Goal: Task Accomplishment & Management: Manage account settings

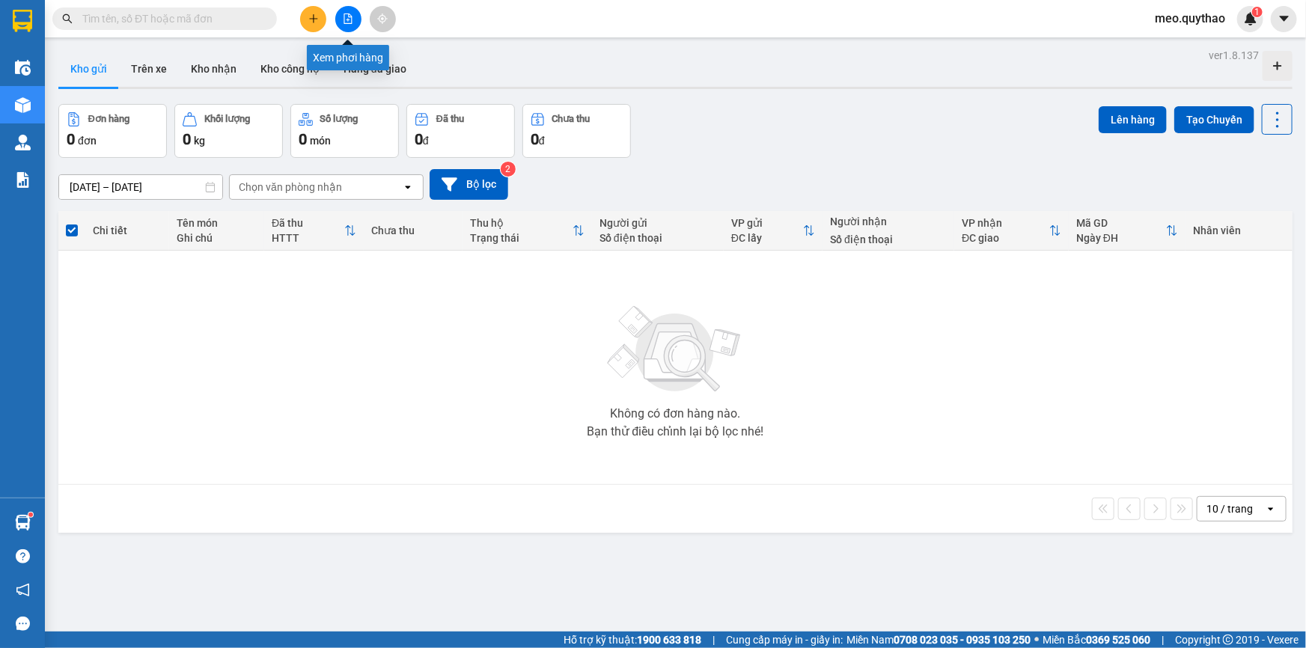
click at [344, 22] on icon "file-add" at bounding box center [348, 18] width 10 height 10
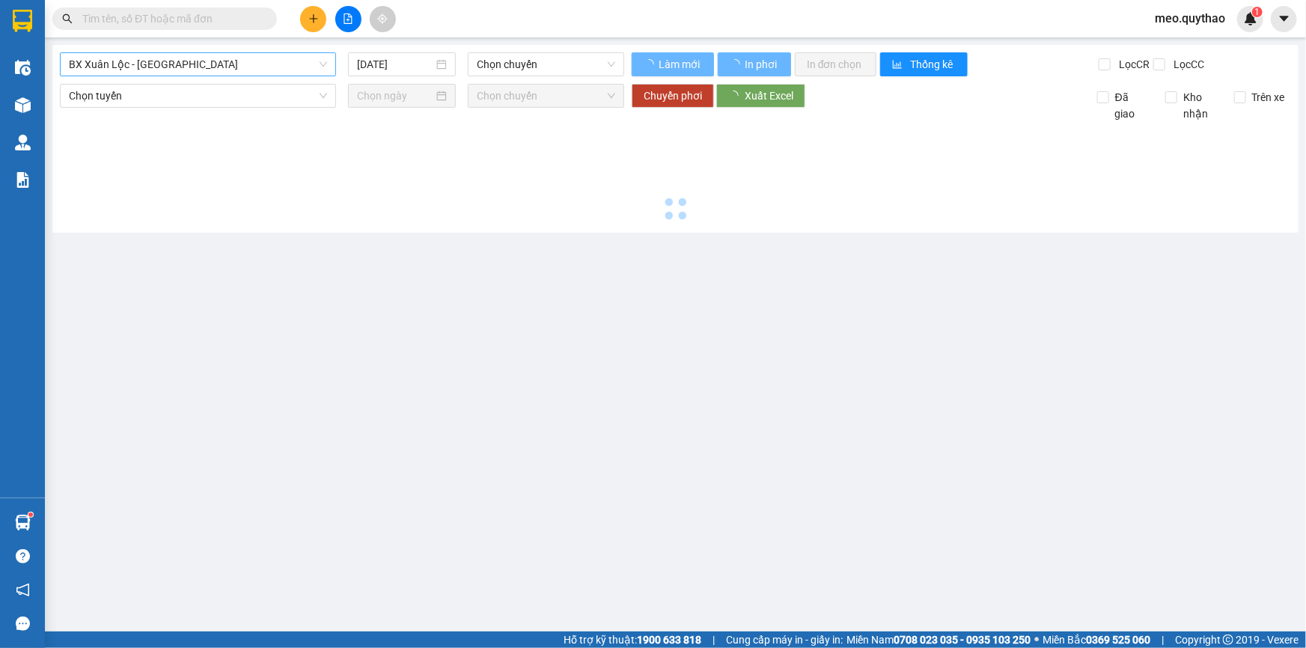
click at [189, 58] on span "BX Xuân Lộc - [GEOGRAPHIC_DATA]" at bounding box center [198, 64] width 258 height 22
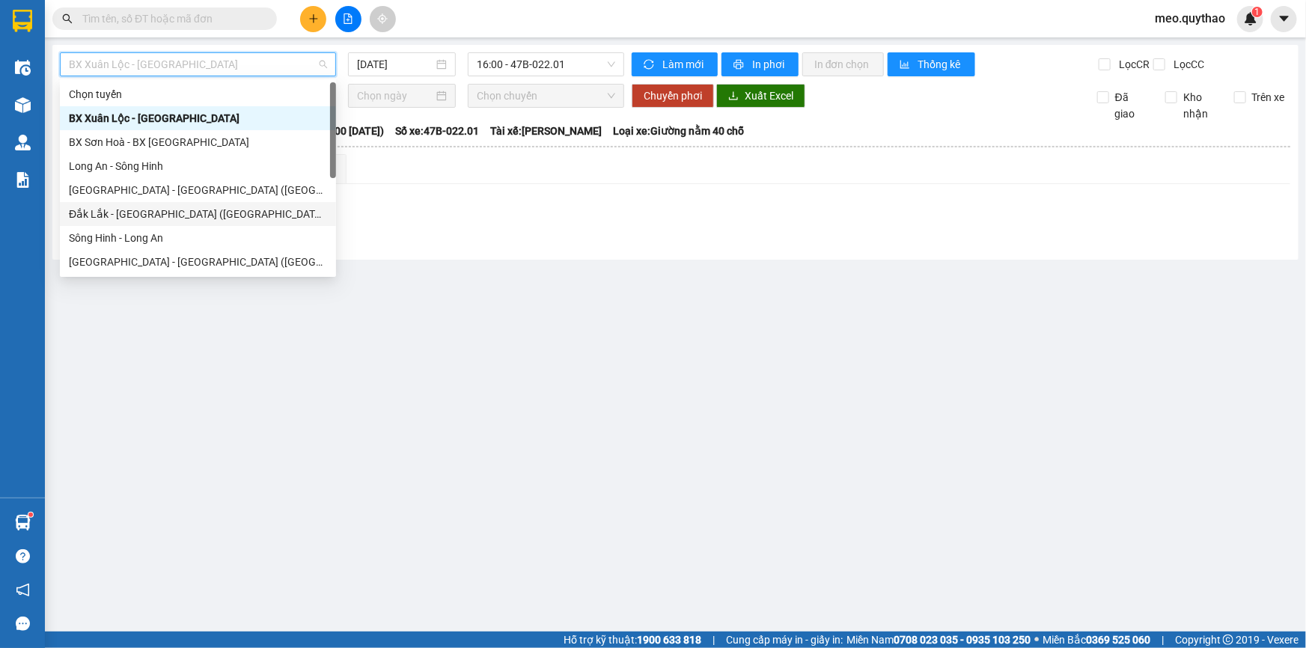
click at [225, 218] on div "Đắk Lắk - [GEOGRAPHIC_DATA] ([GEOGRAPHIC_DATA] mới)" at bounding box center [198, 214] width 258 height 16
type input "[DATE]"
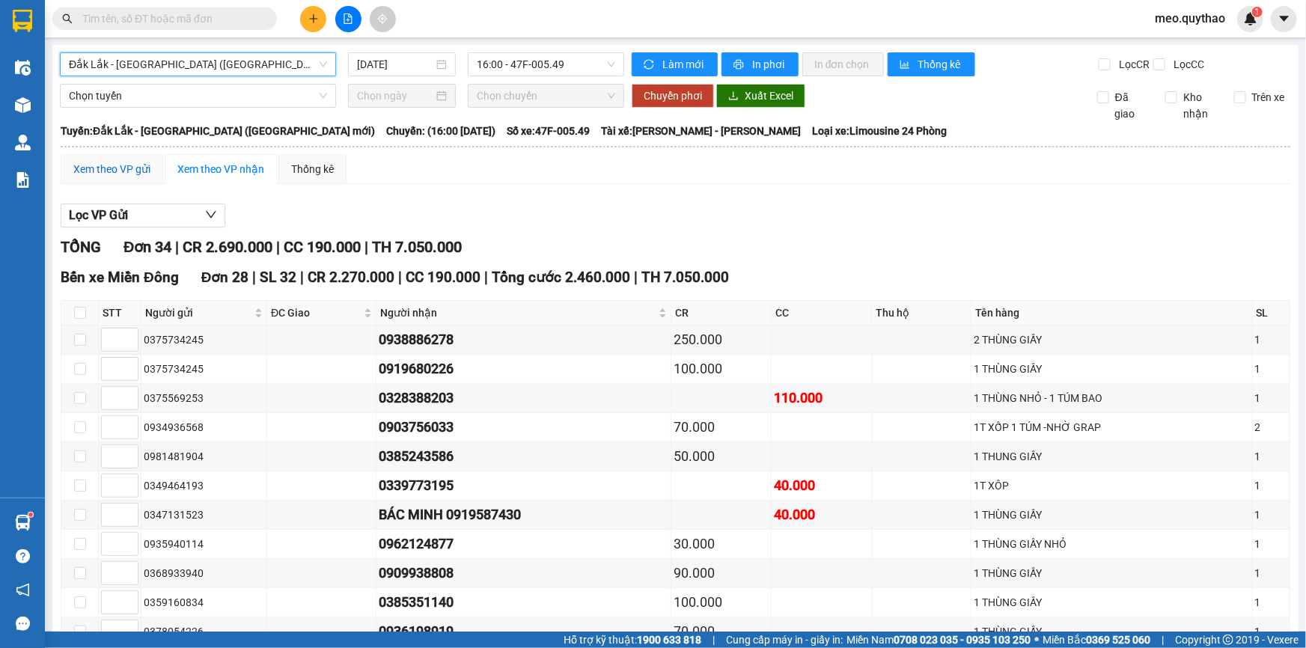
click at [135, 174] on div "Xem theo VP gửi" at bounding box center [111, 169] width 77 height 16
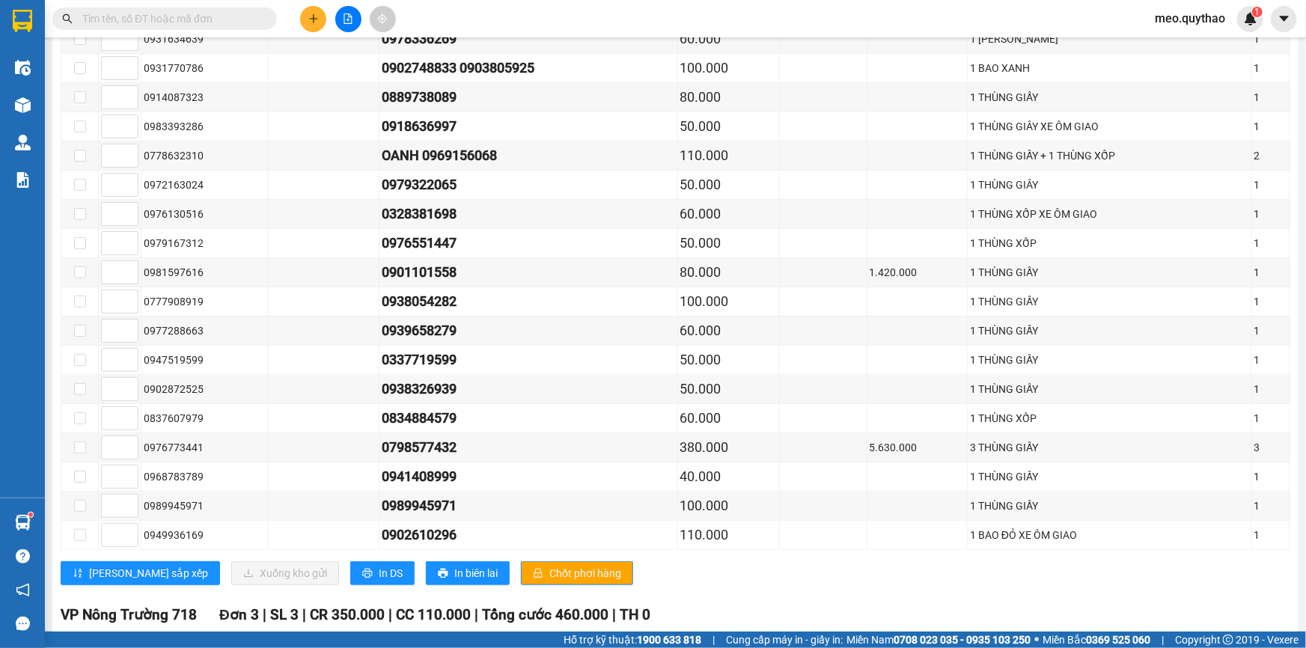
scroll to position [748, 0]
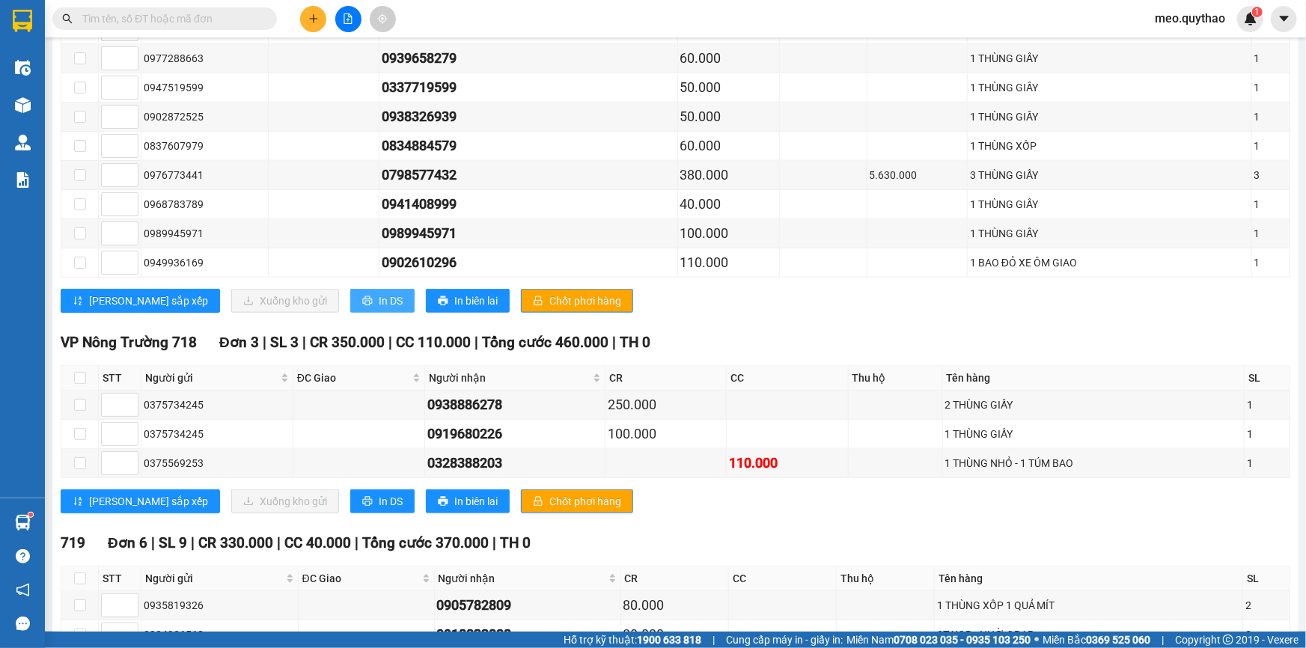
click at [350, 294] on button "In DS" at bounding box center [382, 301] width 64 height 24
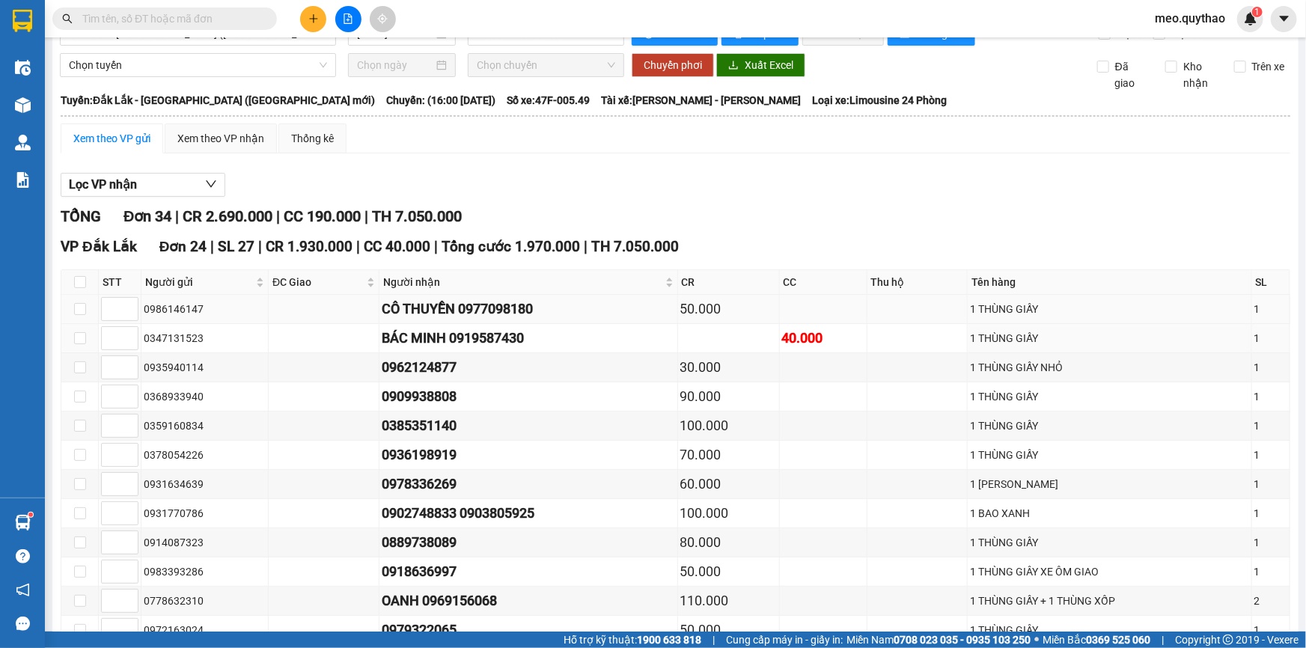
scroll to position [0, 0]
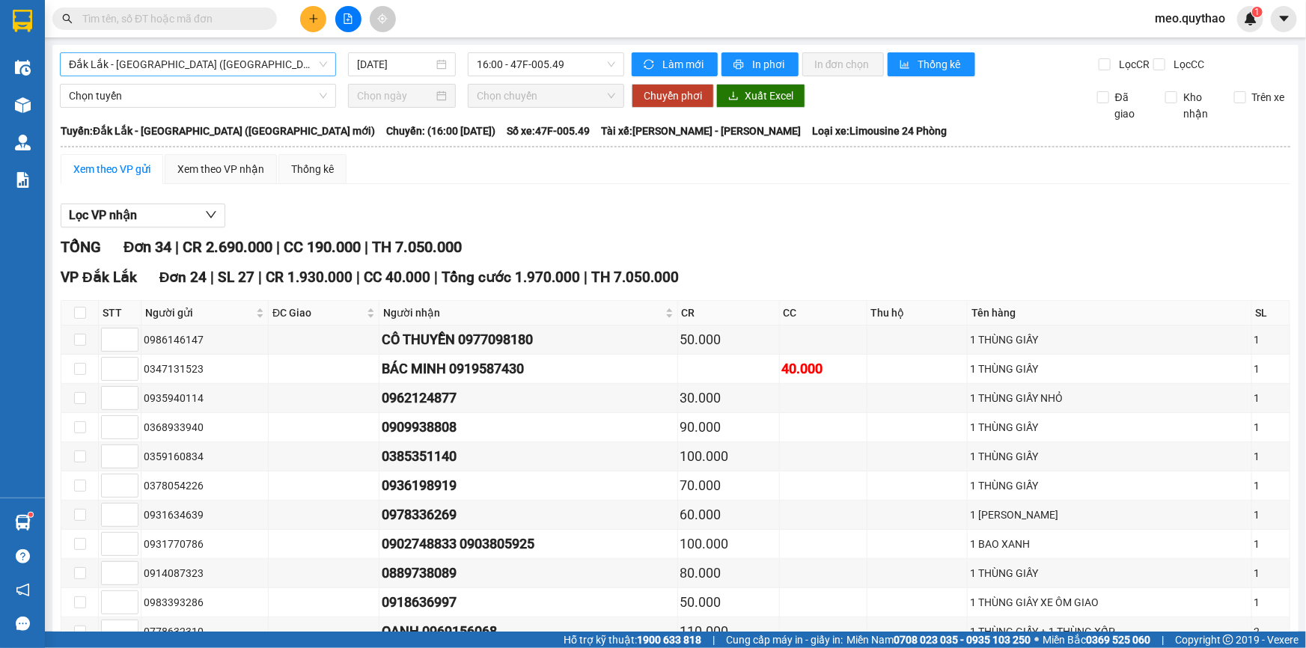
click at [211, 67] on span "Đắk Lắk - [GEOGRAPHIC_DATA] ([GEOGRAPHIC_DATA] mới)" at bounding box center [198, 64] width 258 height 22
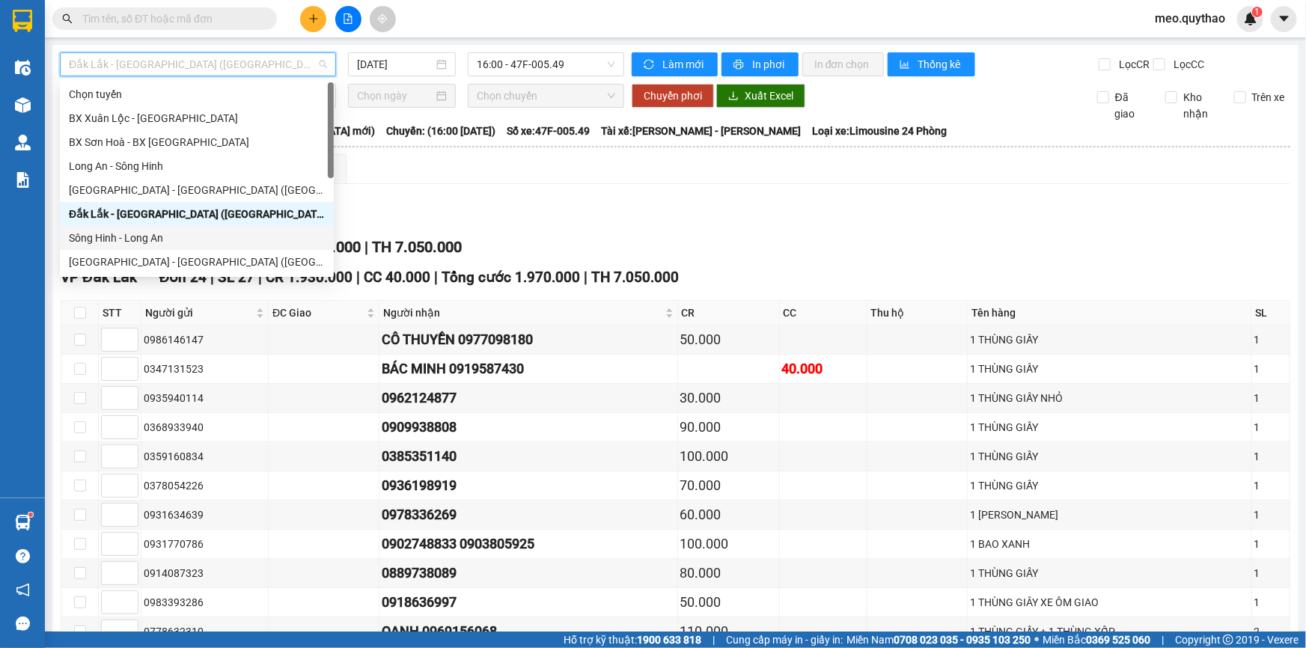
click at [202, 237] on div "Sông Hinh - Long An" at bounding box center [197, 238] width 256 height 16
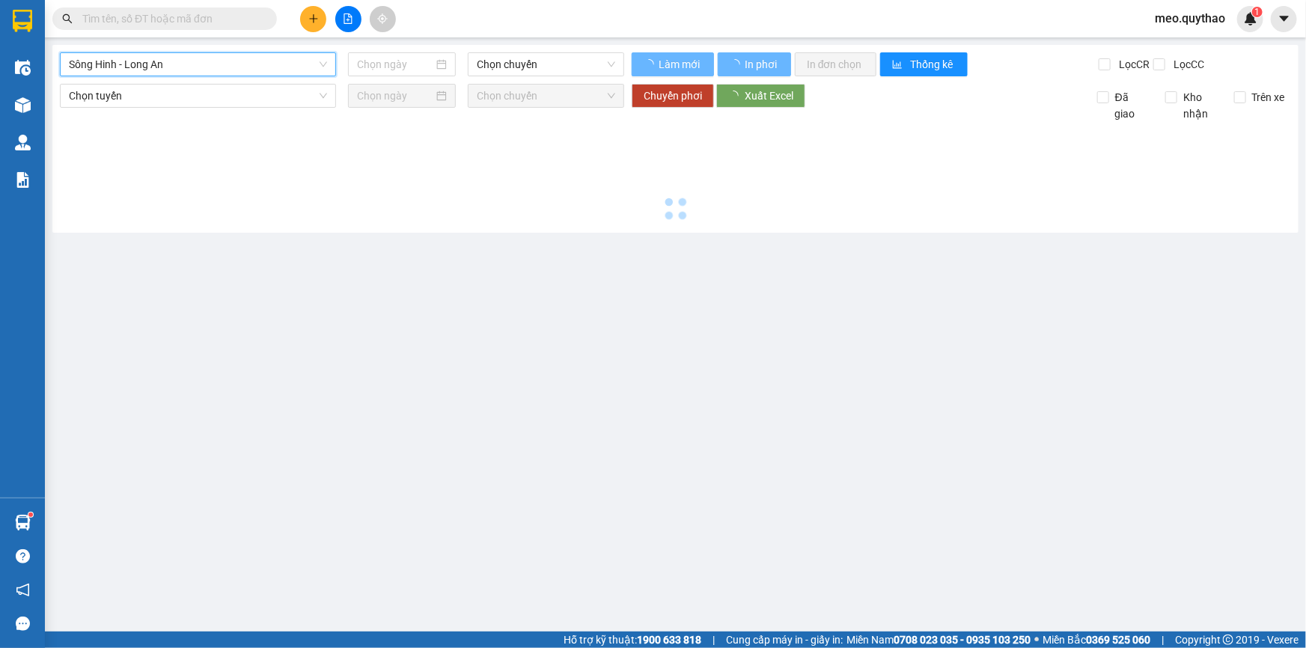
type input "[DATE]"
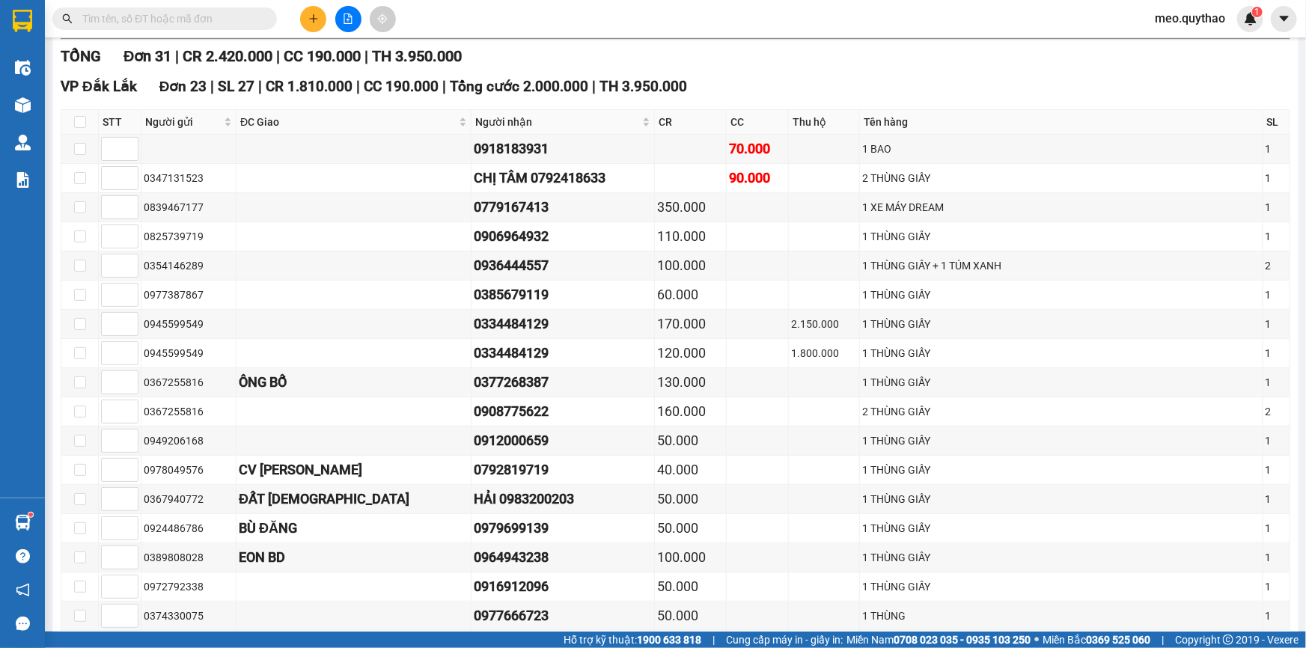
scroll to position [612, 0]
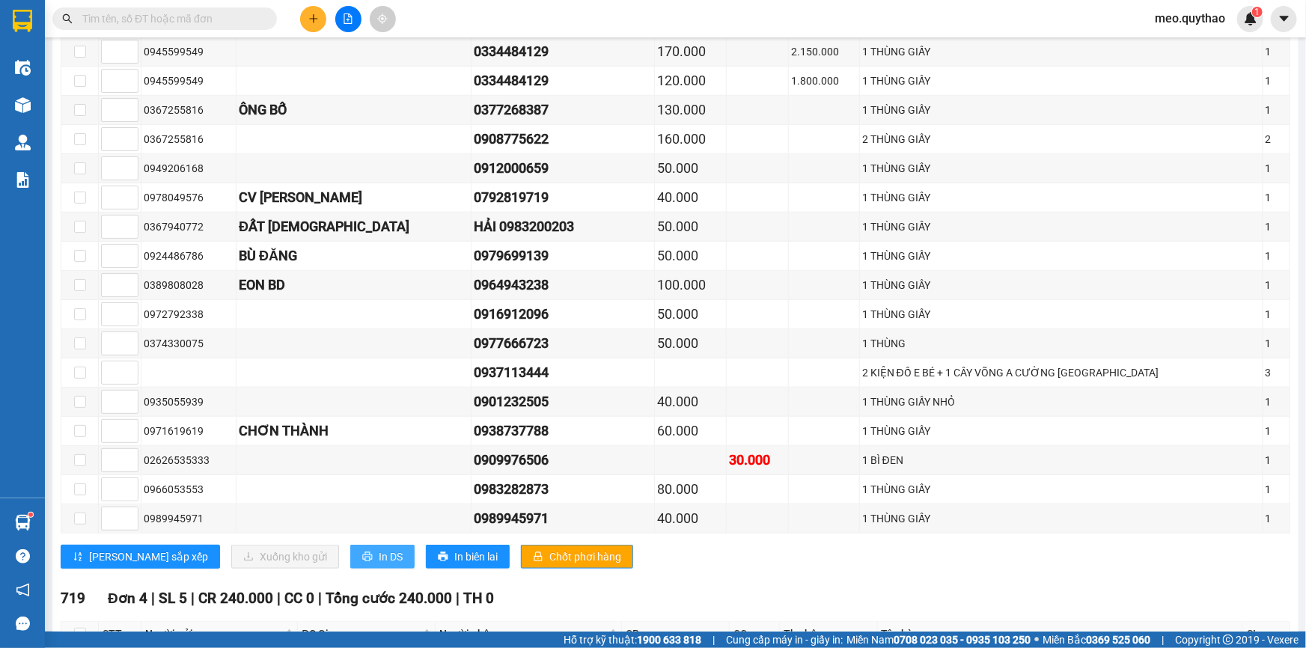
click at [362, 552] on icon "printer" at bounding box center [367, 557] width 10 height 10
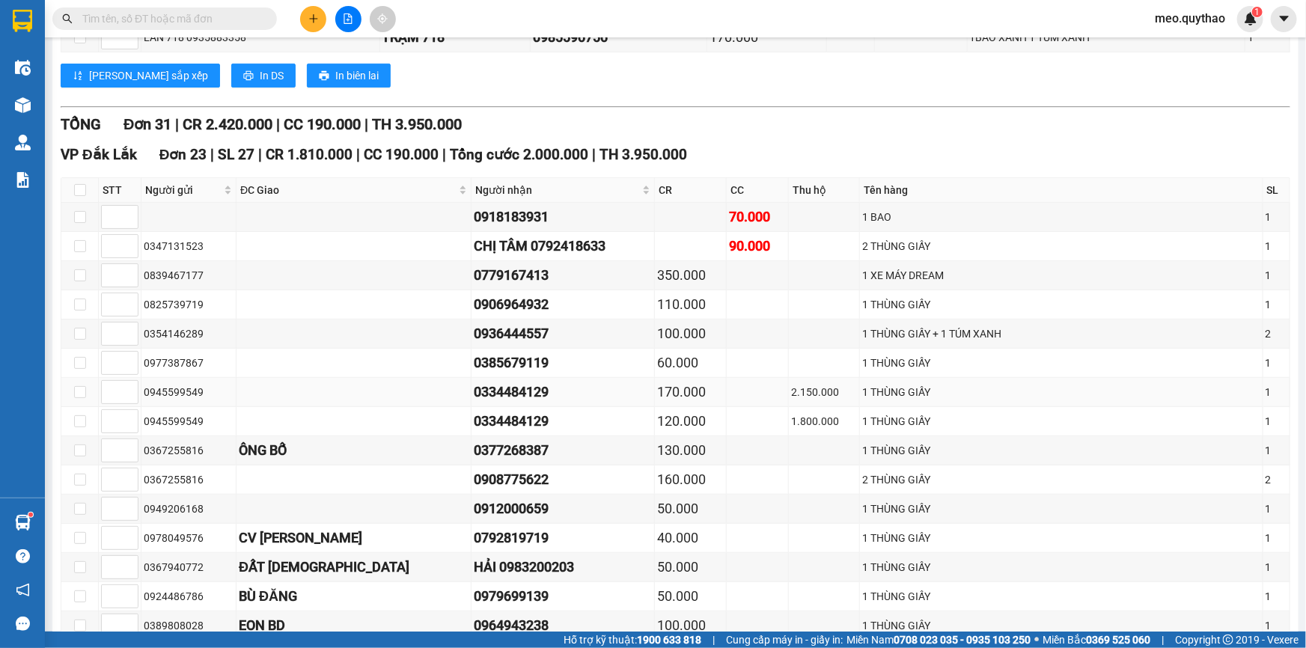
scroll to position [0, 0]
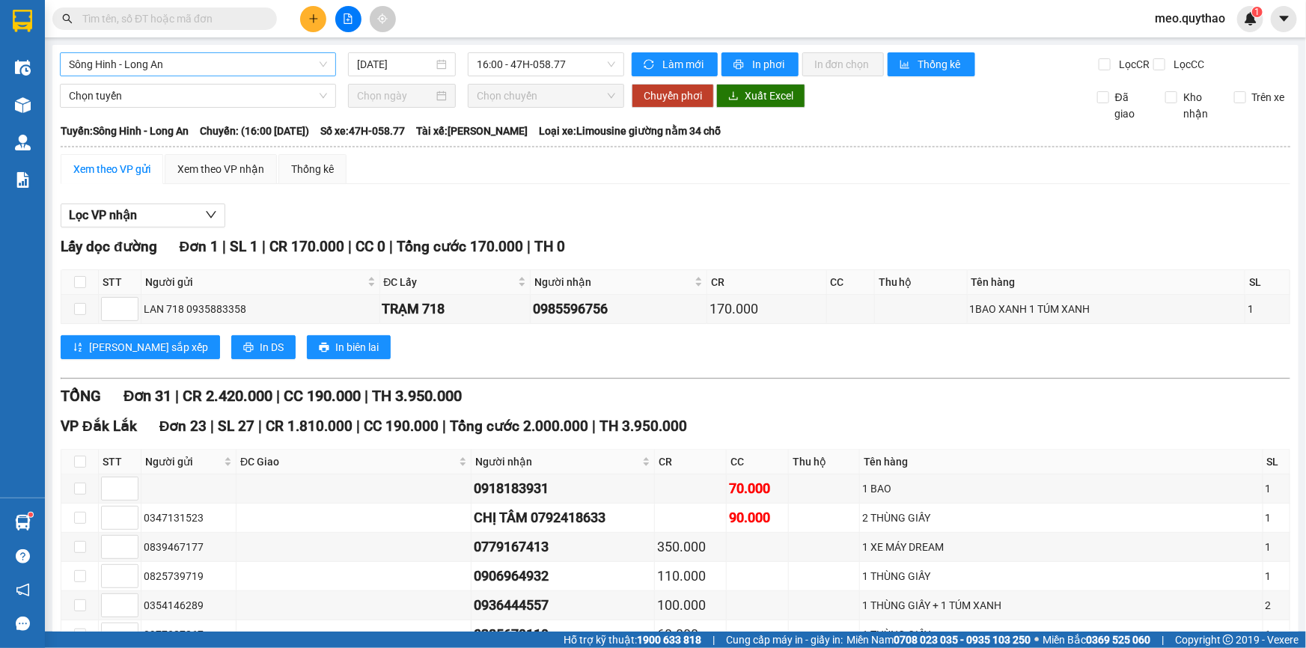
click at [186, 60] on span "Sông Hinh - Long An" at bounding box center [198, 64] width 258 height 22
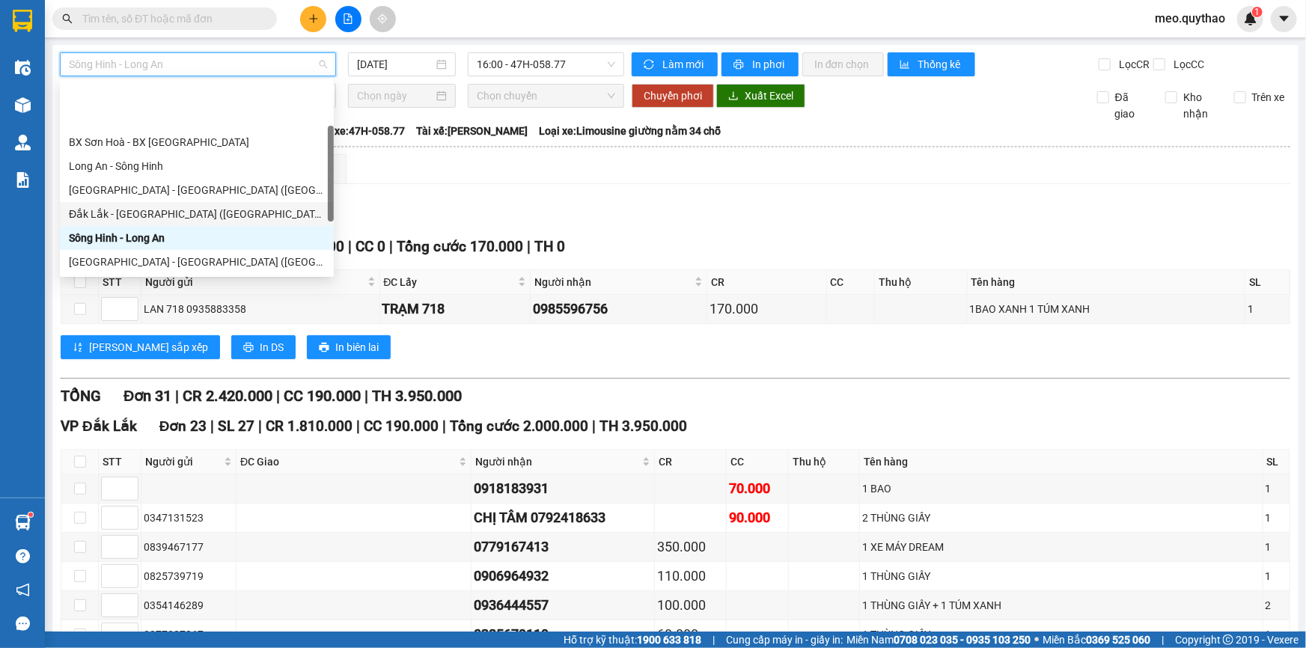
scroll to position [135, 0]
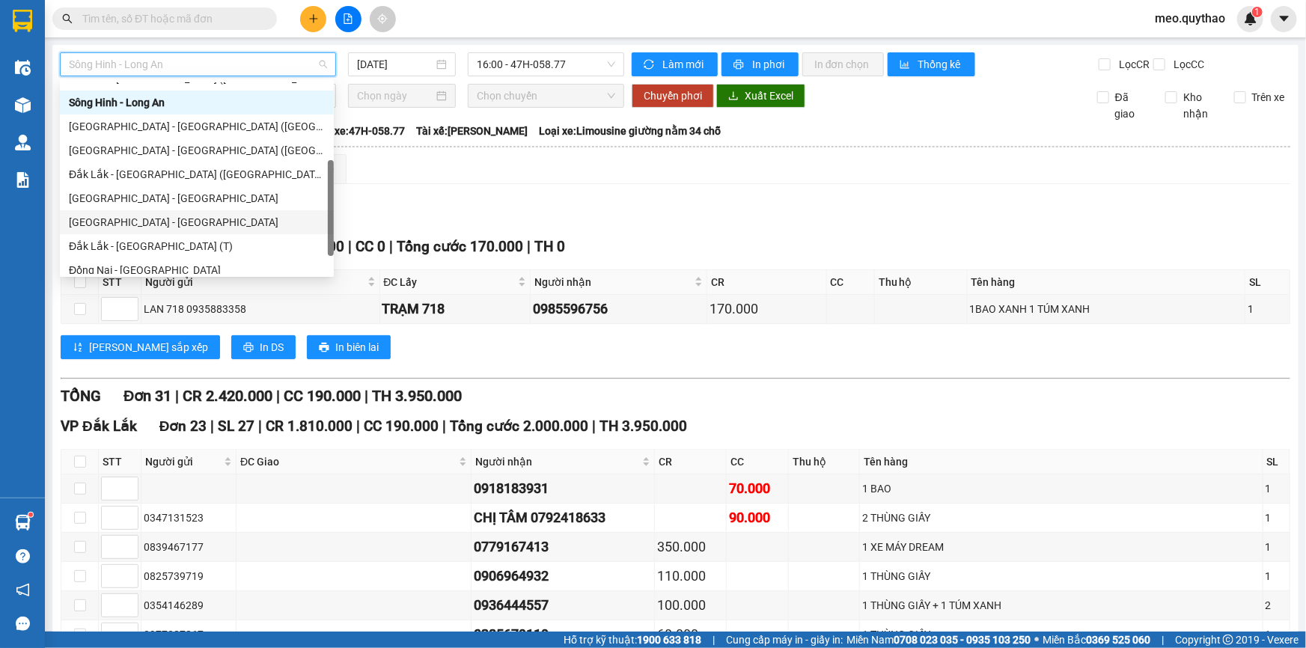
click at [182, 215] on div "[GEOGRAPHIC_DATA] - [GEOGRAPHIC_DATA]" at bounding box center [197, 222] width 256 height 16
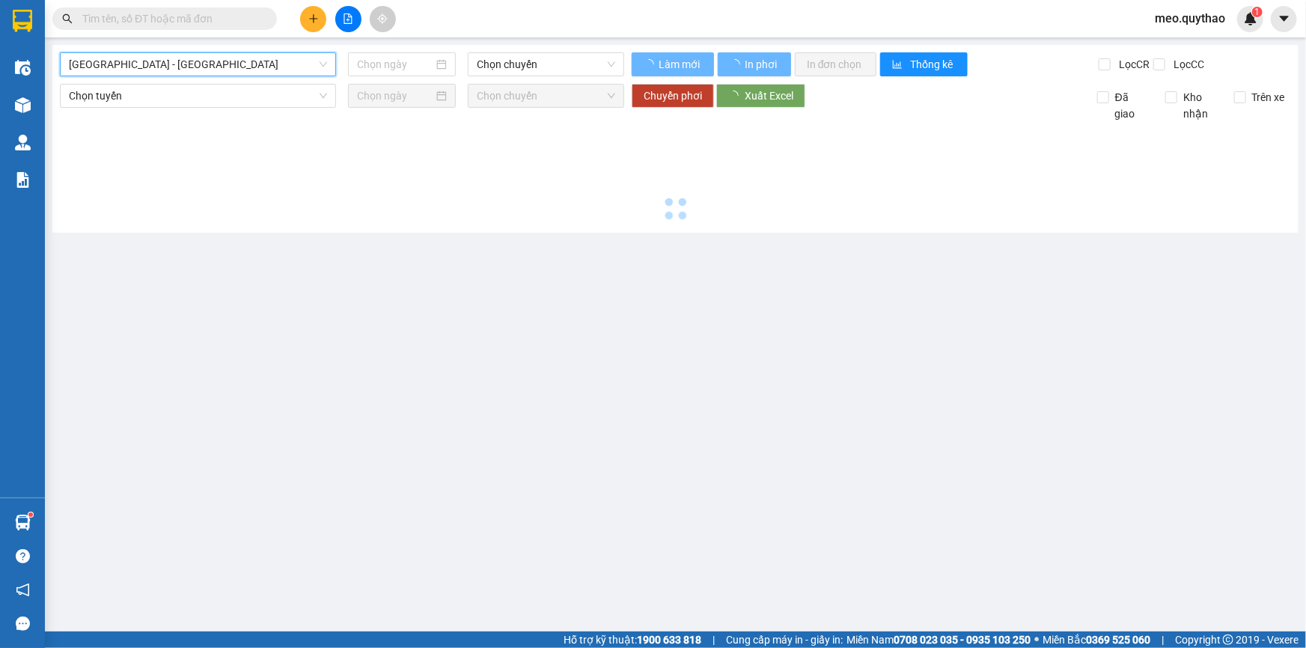
type input "[DATE]"
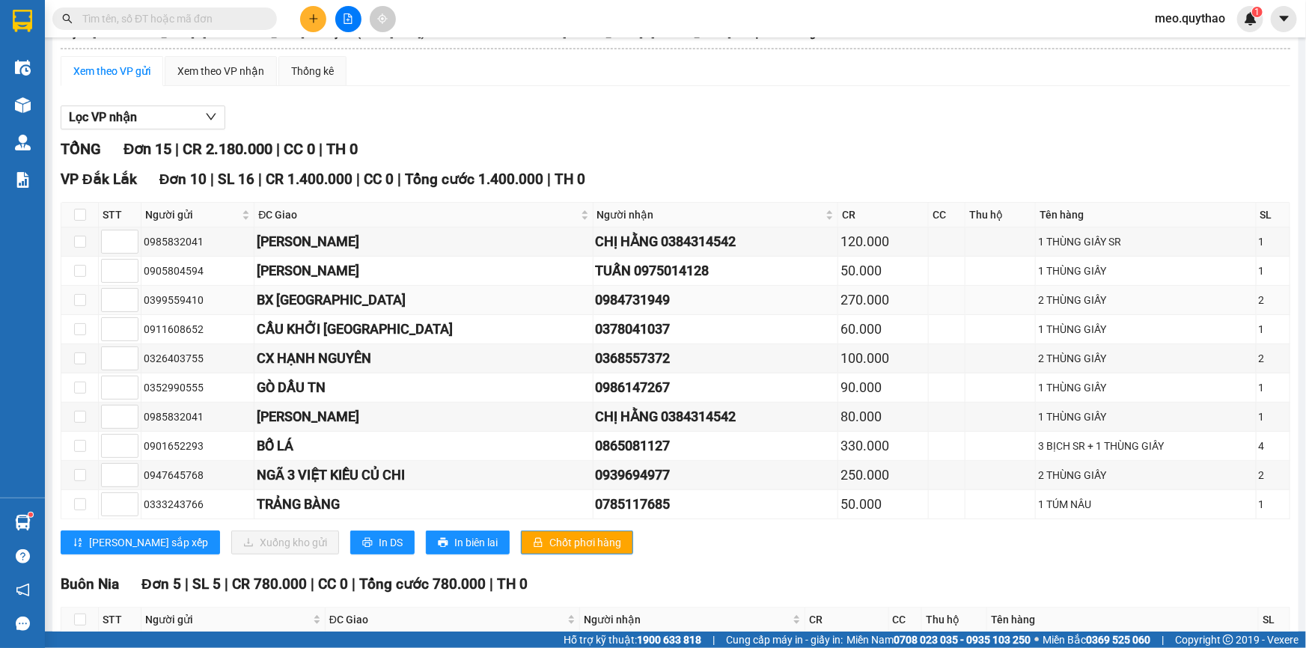
scroll to position [272, 0]
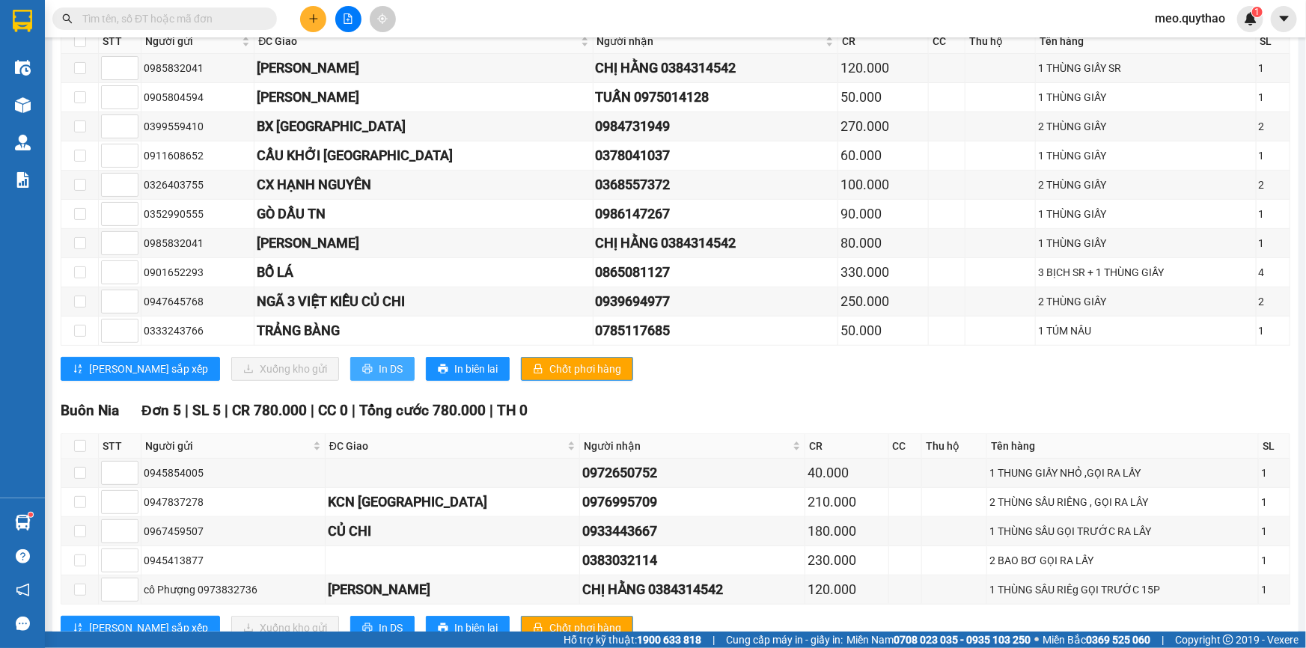
click at [379, 361] on span "In DS" at bounding box center [391, 369] width 24 height 16
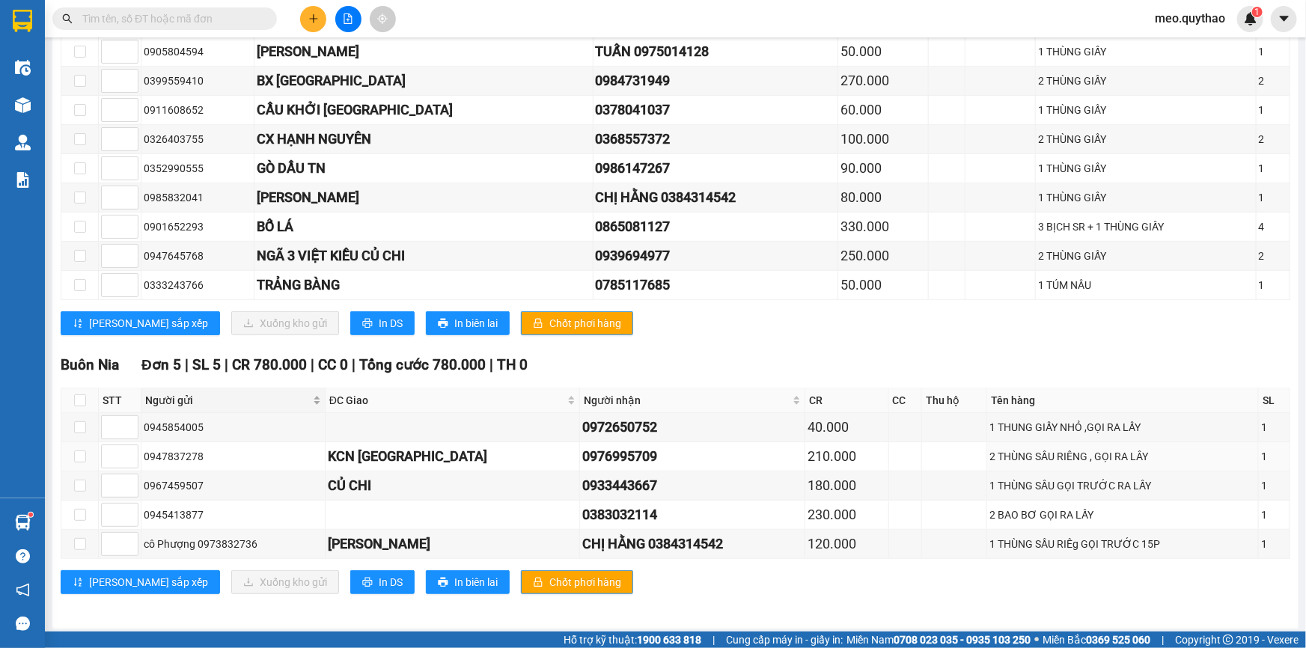
scroll to position [0, 0]
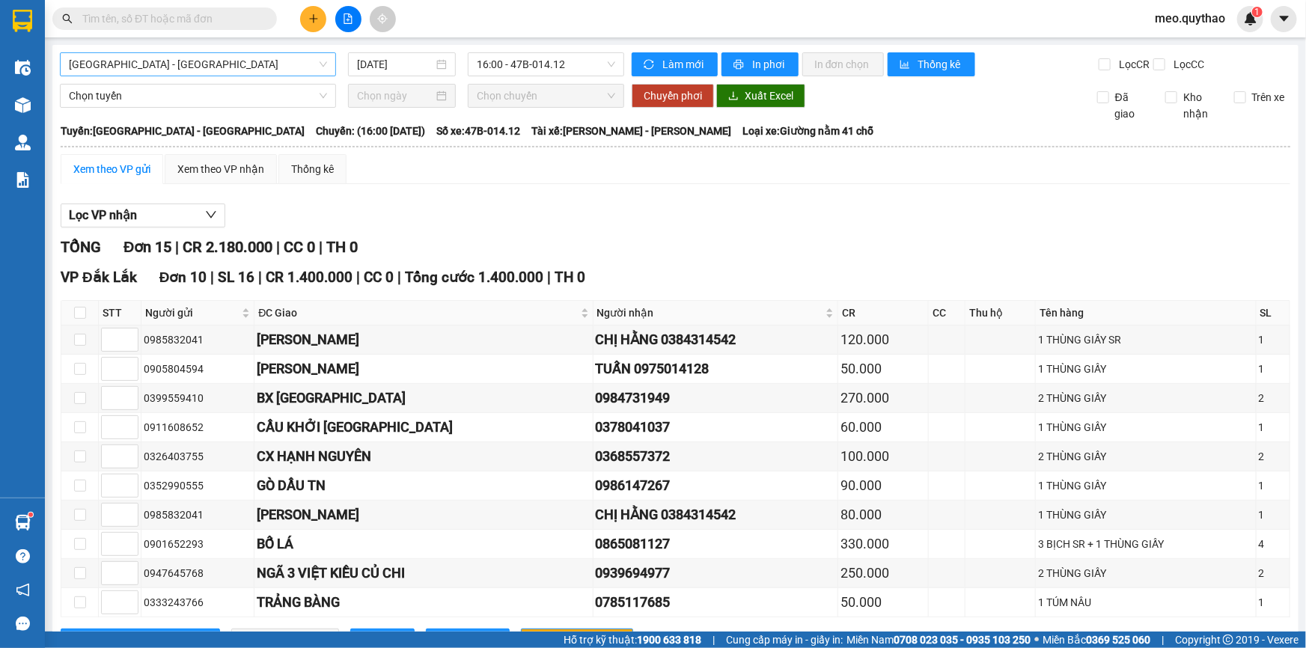
click at [208, 64] on span "[GEOGRAPHIC_DATA] - [GEOGRAPHIC_DATA]" at bounding box center [198, 64] width 258 height 22
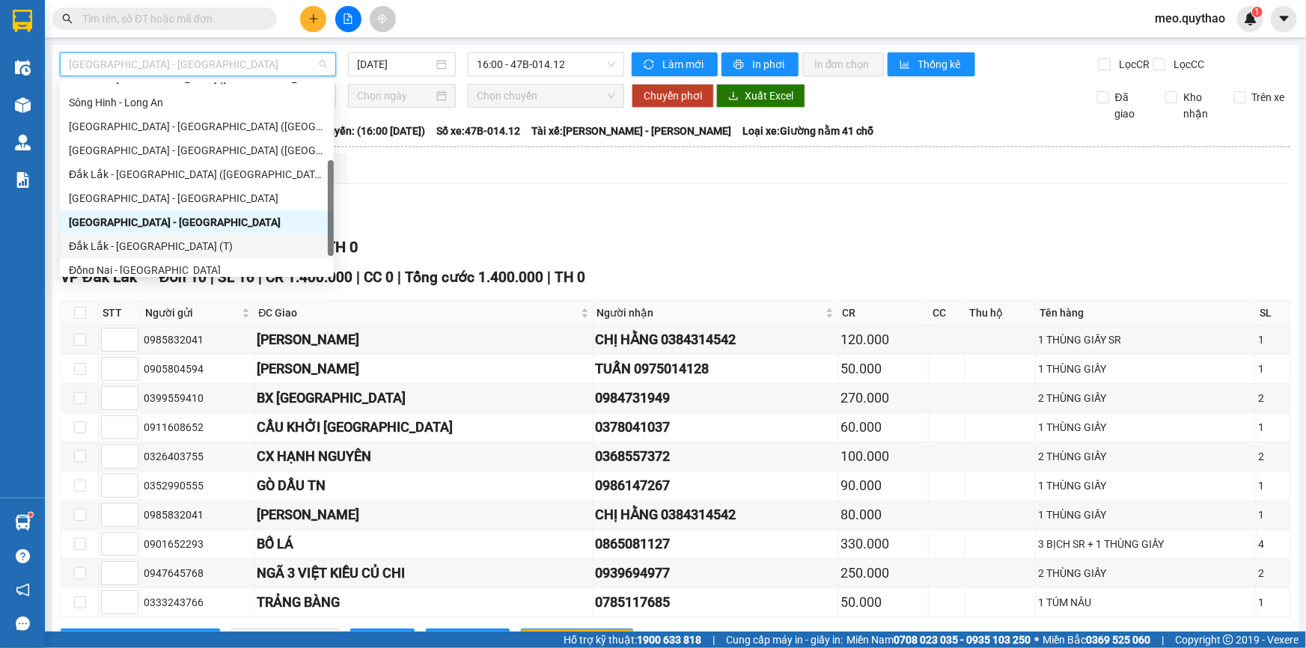
click at [188, 253] on div "Đắk Lắk - [GEOGRAPHIC_DATA] (T)" at bounding box center [197, 246] width 256 height 16
type input "[DATE]"
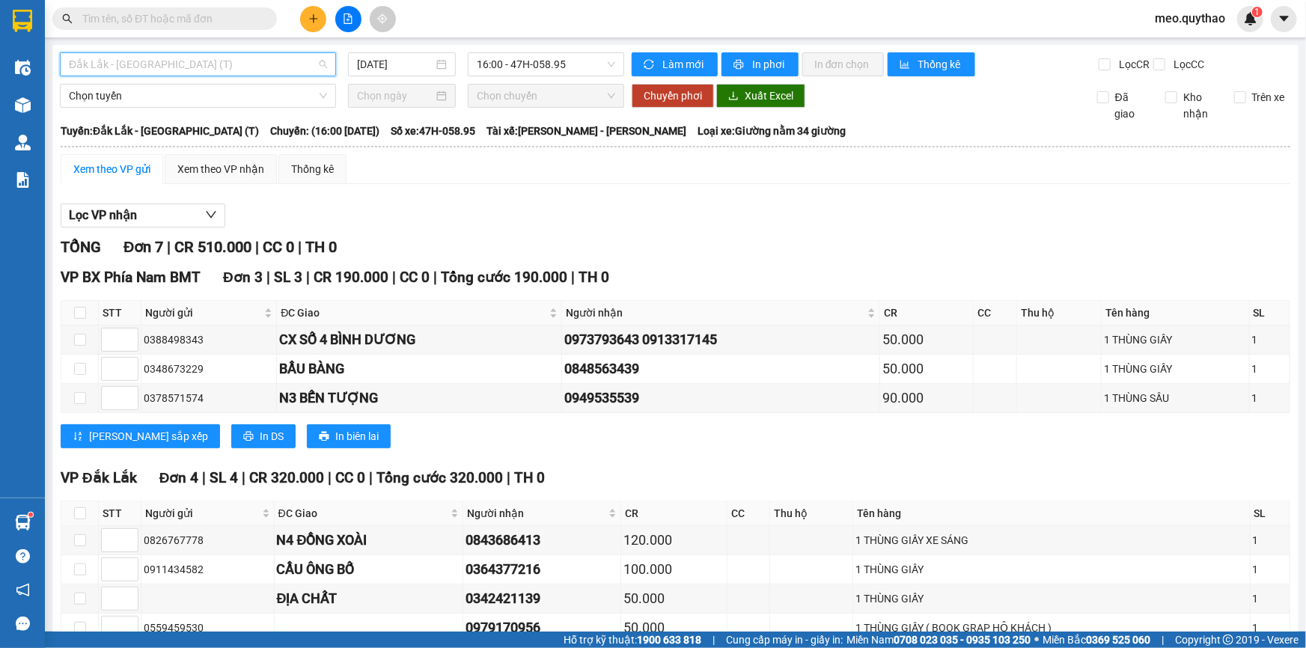
click at [210, 64] on span "Đắk Lắk - [GEOGRAPHIC_DATA] (T)" at bounding box center [198, 64] width 258 height 22
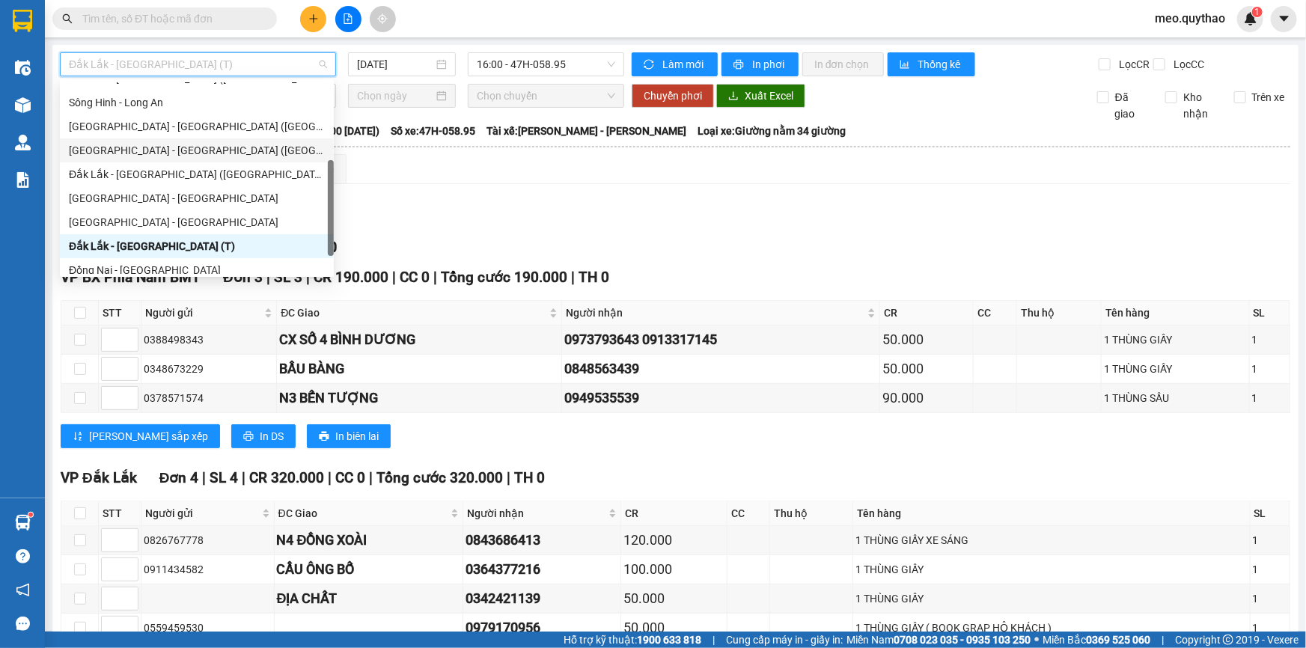
scroll to position [167, 0]
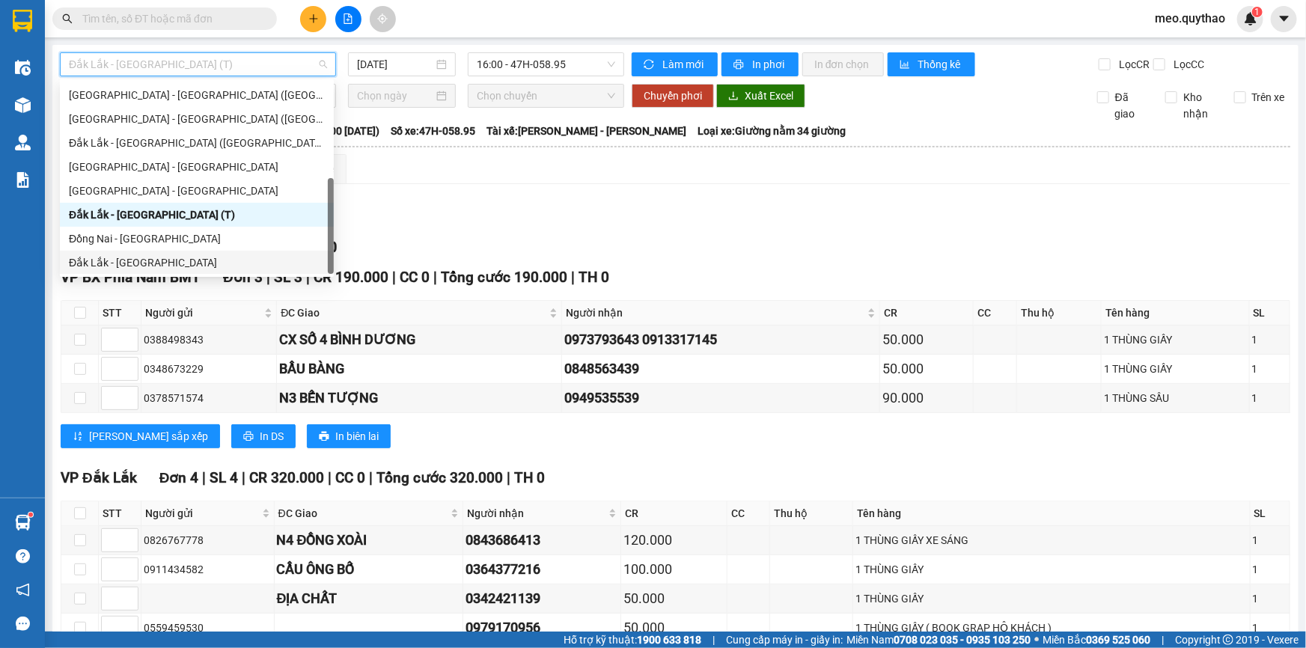
click at [180, 251] on div "Đắk Lắk - [GEOGRAPHIC_DATA]" at bounding box center [197, 263] width 274 height 24
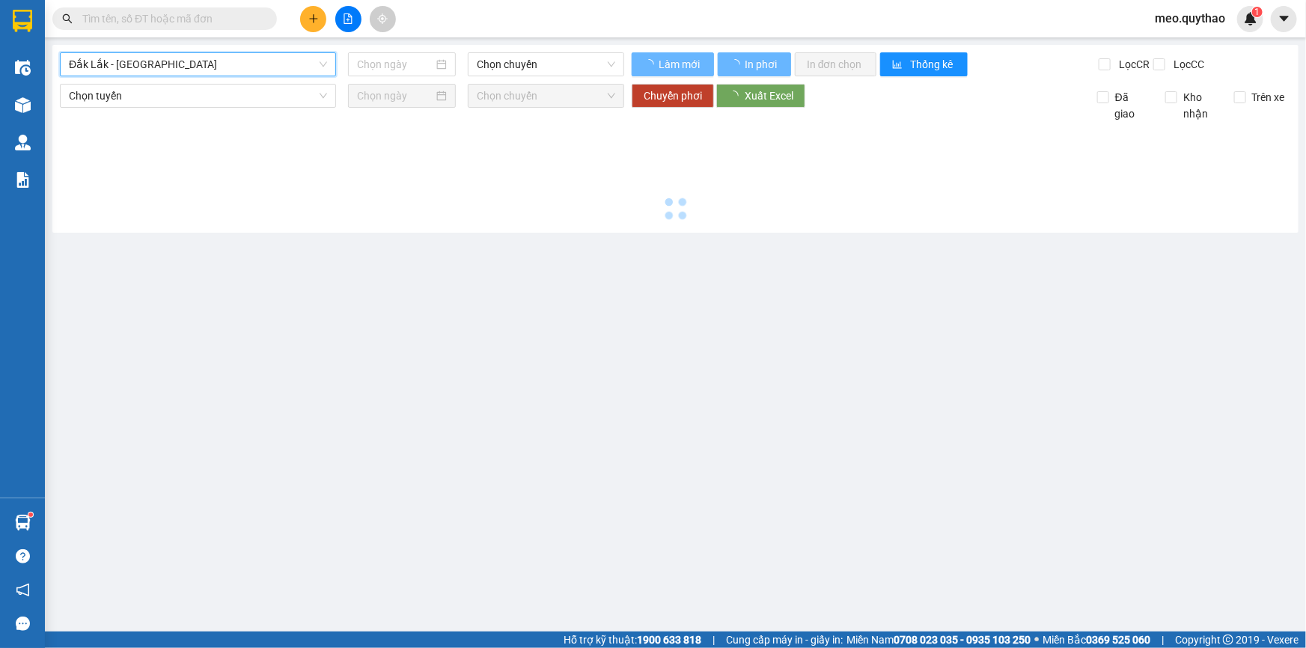
type input "[DATE]"
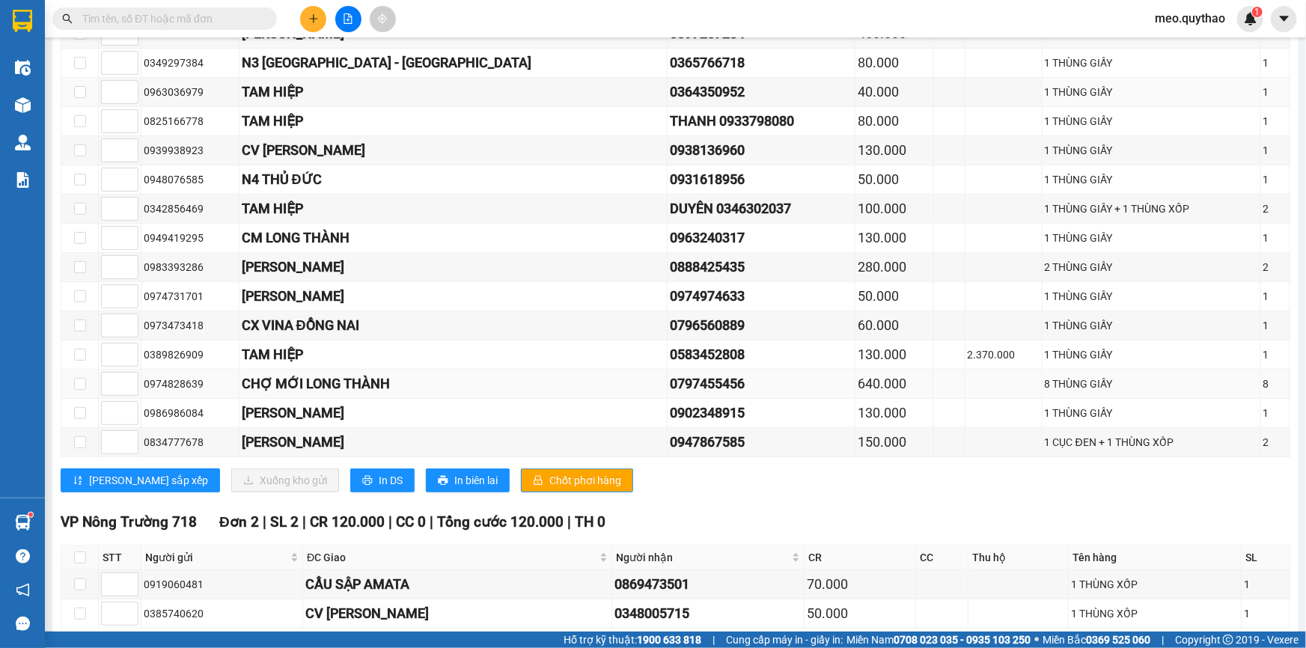
scroll to position [340, 0]
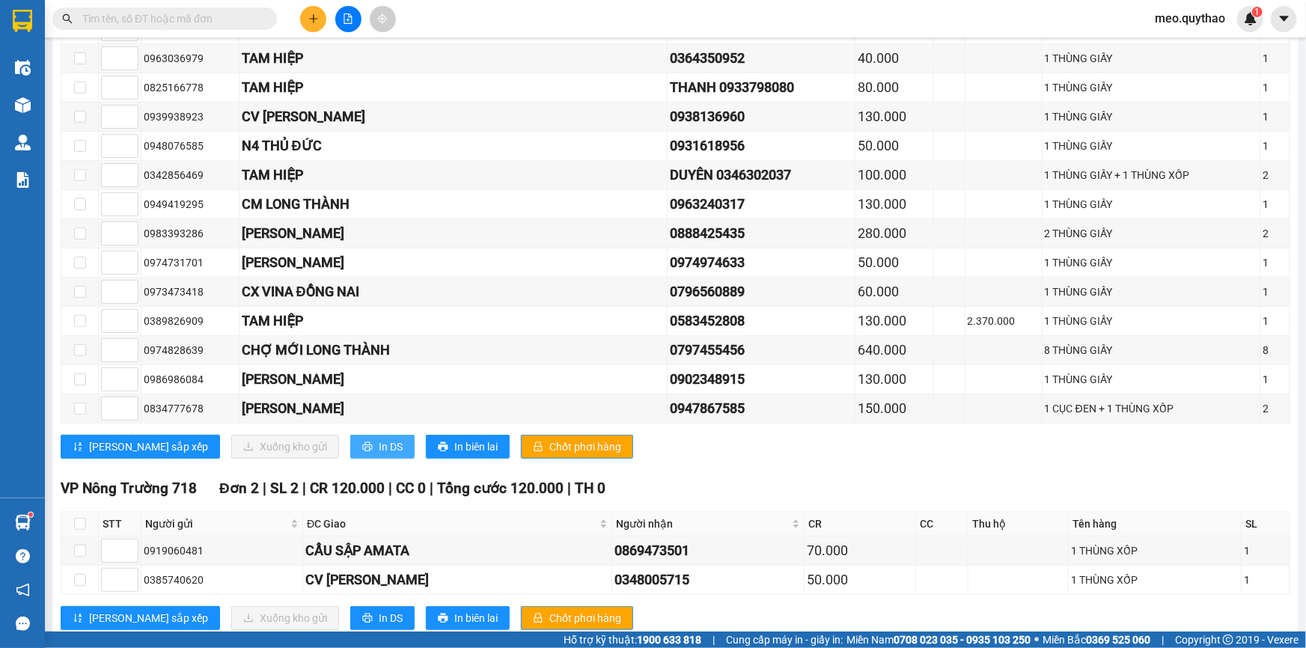
click at [362, 443] on icon "printer" at bounding box center [367, 447] width 10 height 10
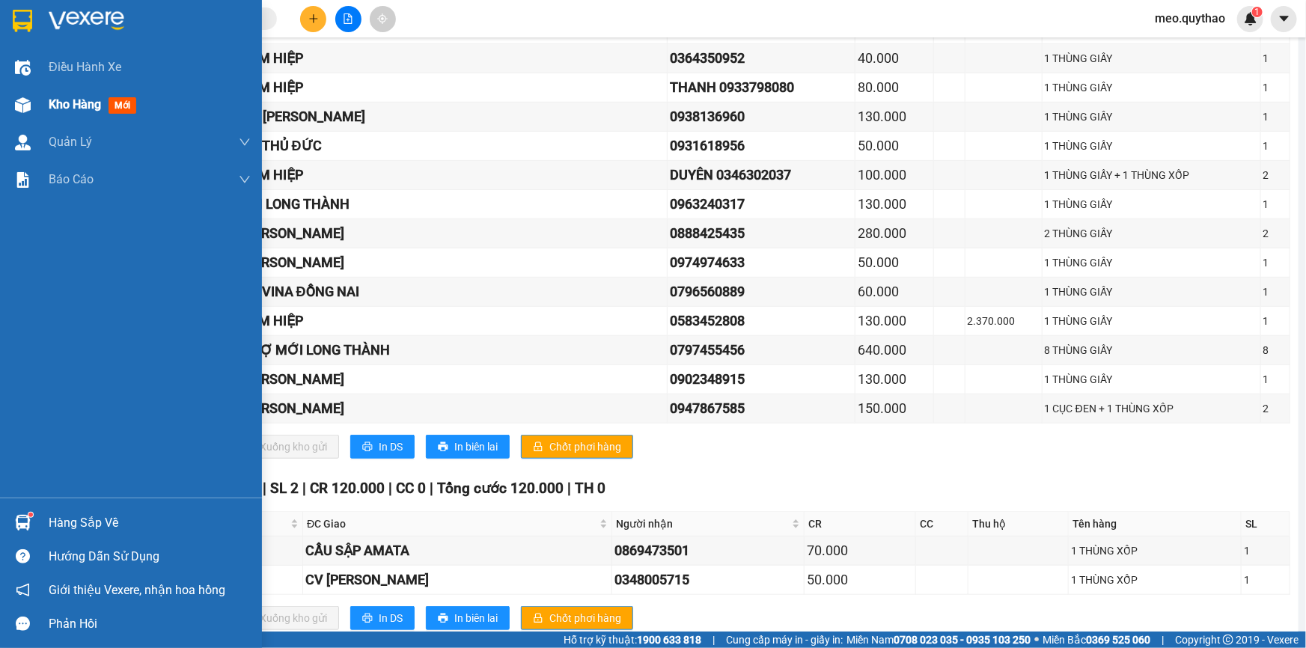
click at [31, 110] on div at bounding box center [23, 105] width 26 height 26
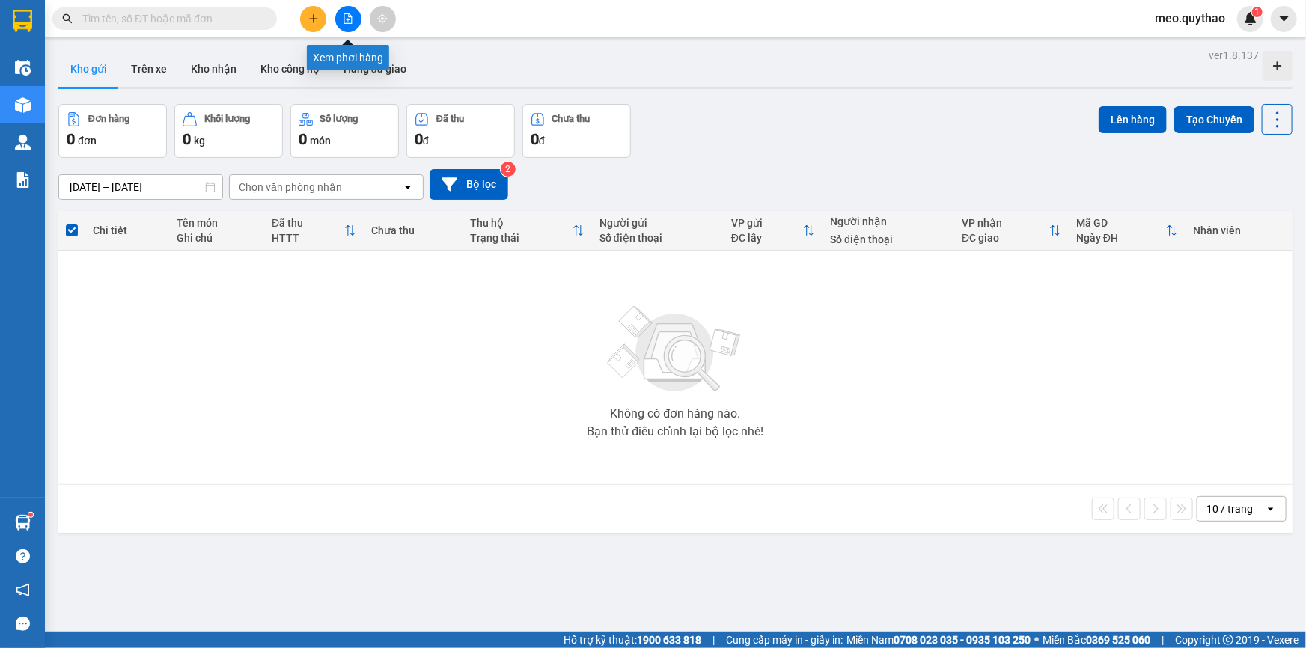
click at [352, 17] on icon "file-add" at bounding box center [348, 18] width 10 height 10
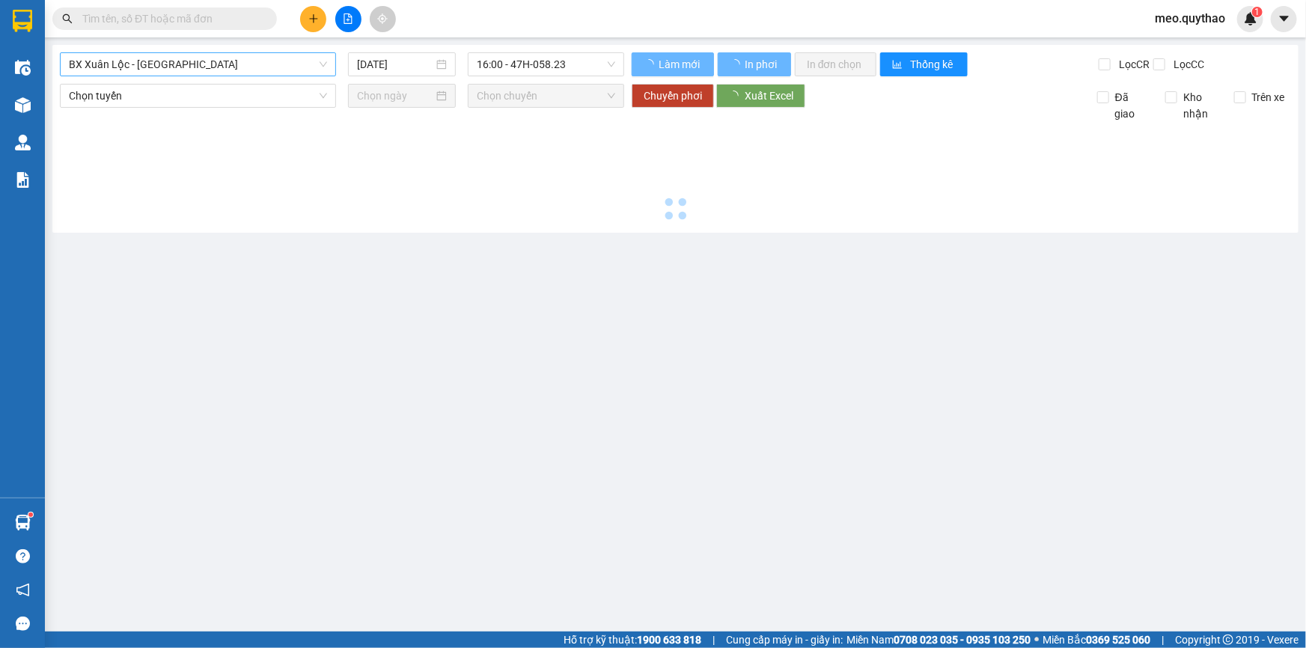
click at [204, 61] on span "BX Xuân Lộc - [GEOGRAPHIC_DATA]" at bounding box center [198, 64] width 258 height 22
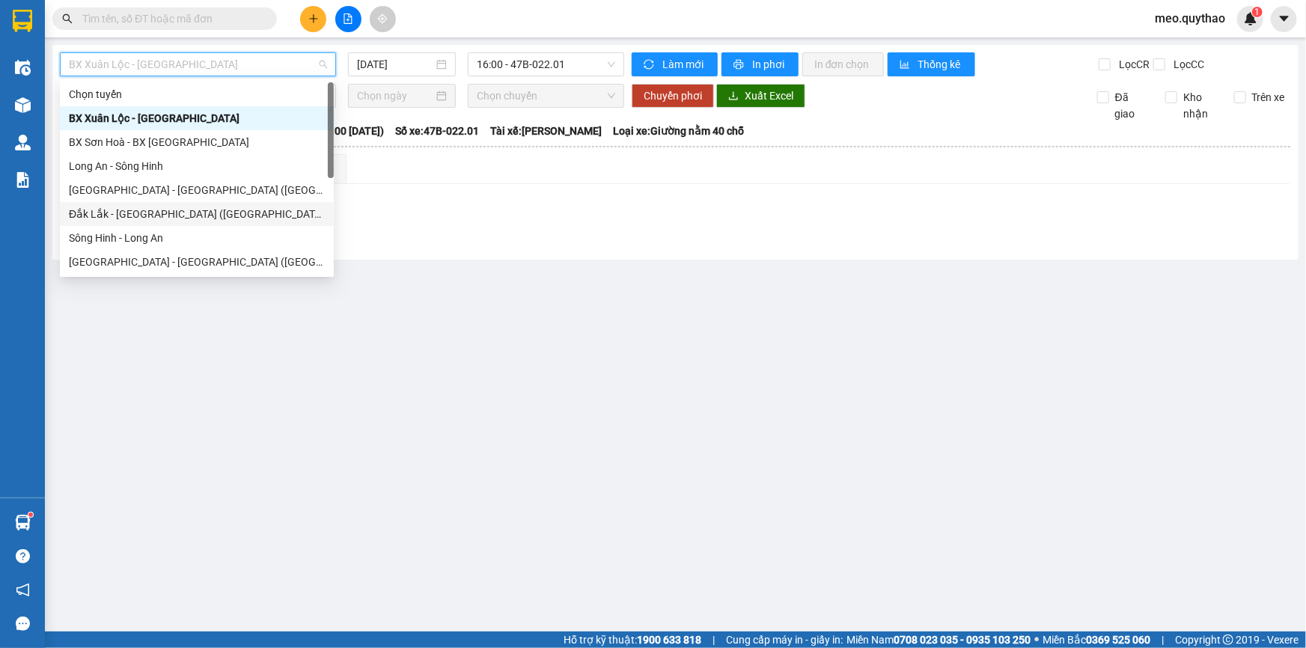
click at [186, 206] on div "Đắk Lắk - [GEOGRAPHIC_DATA] ([GEOGRAPHIC_DATA] mới)" at bounding box center [197, 214] width 256 height 16
type input "[DATE]"
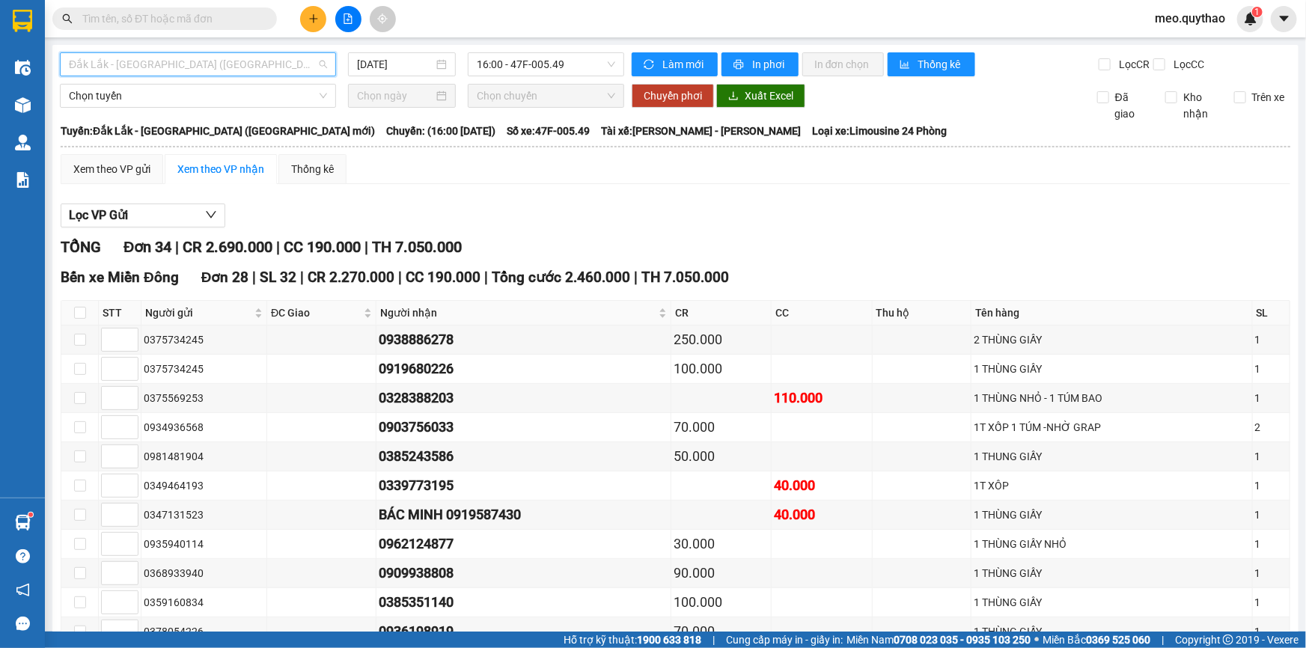
click at [236, 64] on span "Đắk Lắk - [GEOGRAPHIC_DATA] ([GEOGRAPHIC_DATA] mới)" at bounding box center [198, 64] width 258 height 22
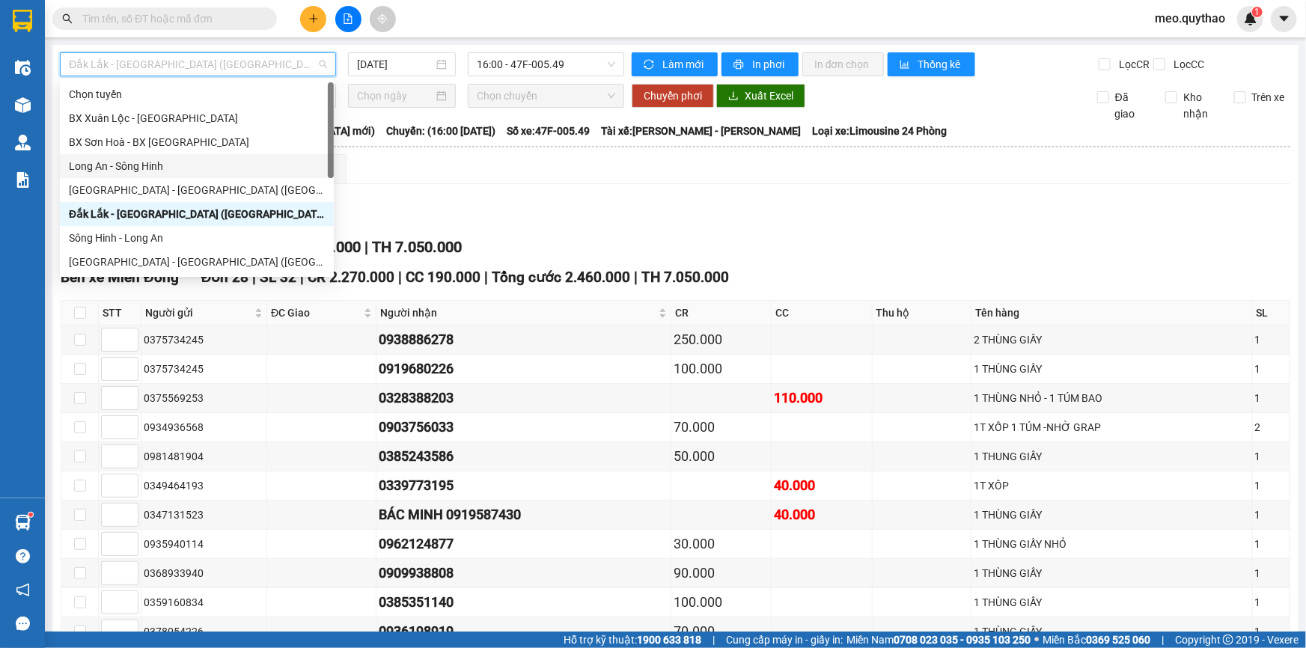
click at [146, 173] on div "Long An - Sông Hinh" at bounding box center [197, 166] width 256 height 16
type input "[DATE]"
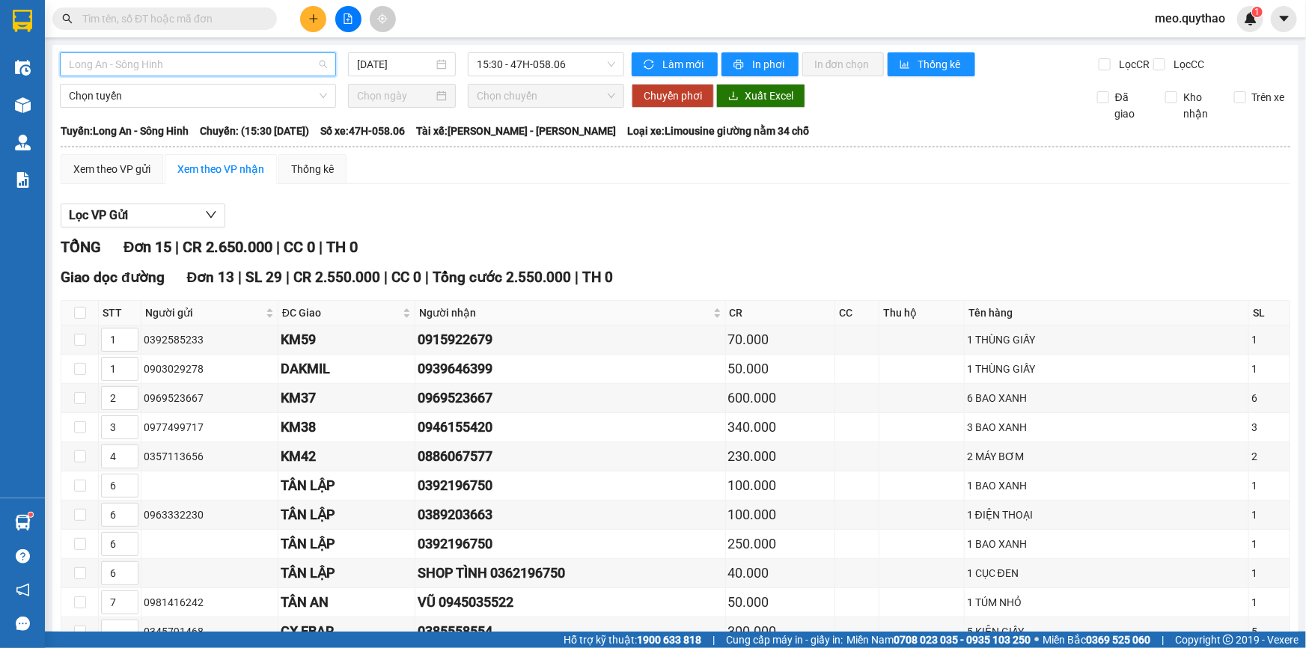
click at [177, 62] on span "Long An - Sông Hinh" at bounding box center [198, 64] width 258 height 22
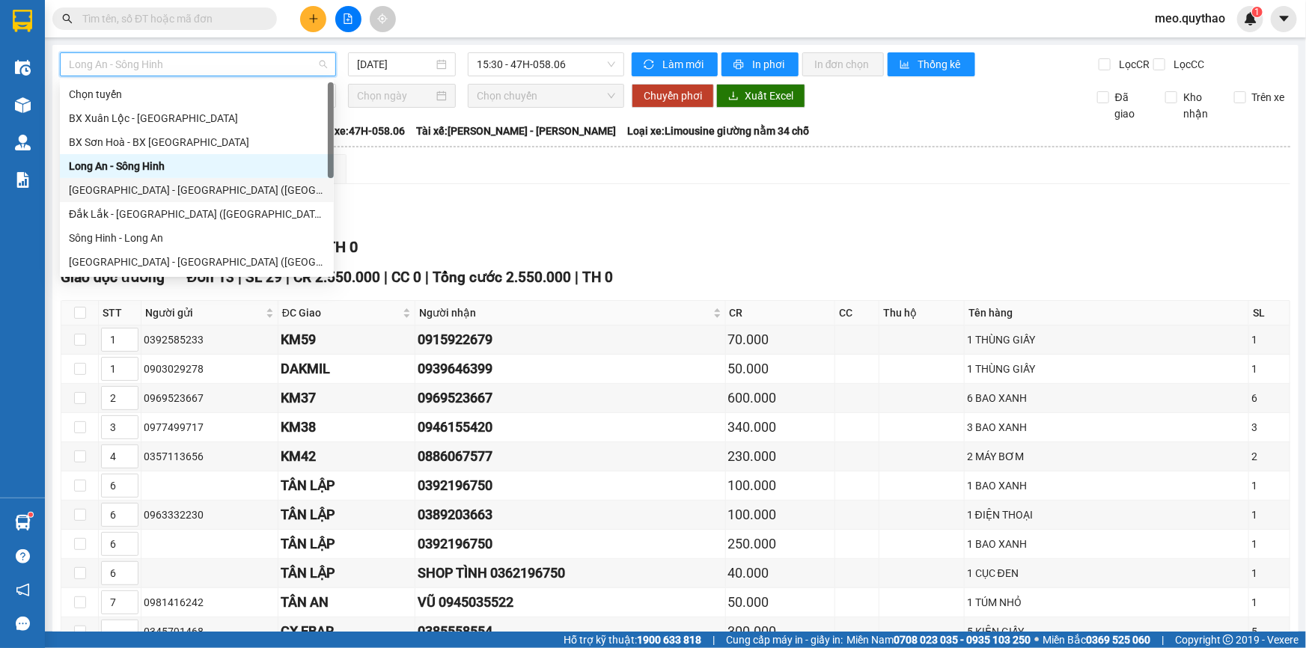
click at [180, 190] on div "[GEOGRAPHIC_DATA] - [GEOGRAPHIC_DATA] ([GEOGRAPHIC_DATA] mới)" at bounding box center [197, 190] width 256 height 16
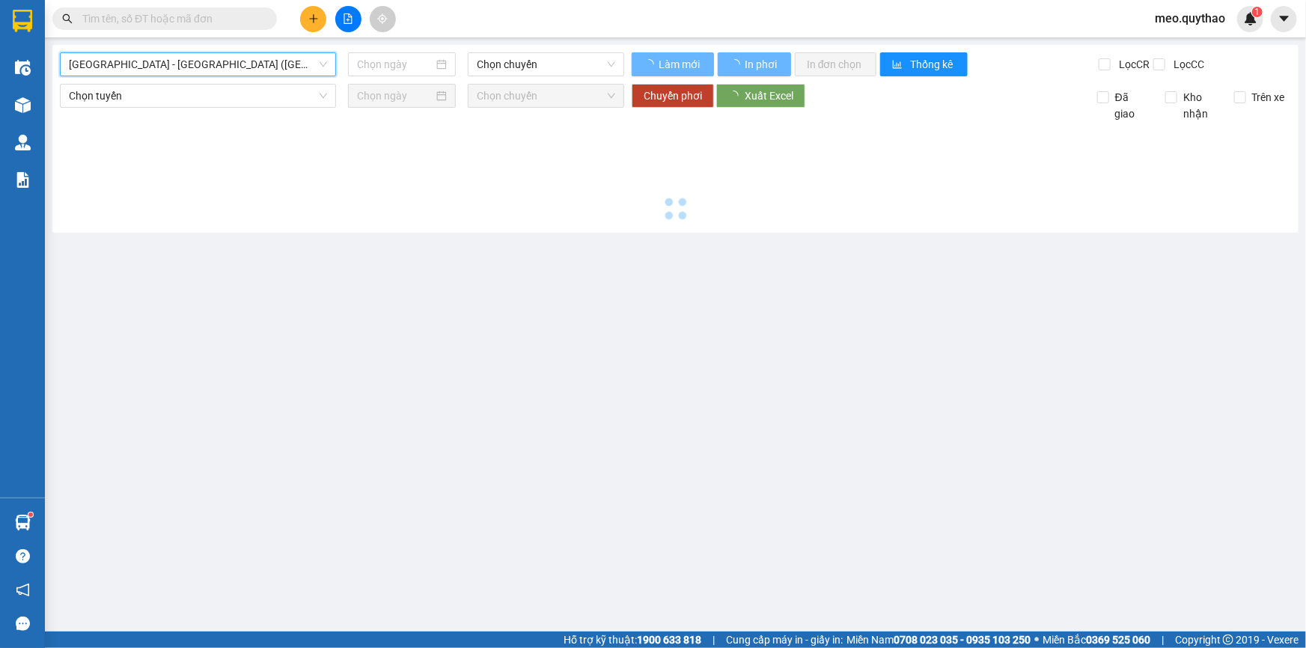
type input "[DATE]"
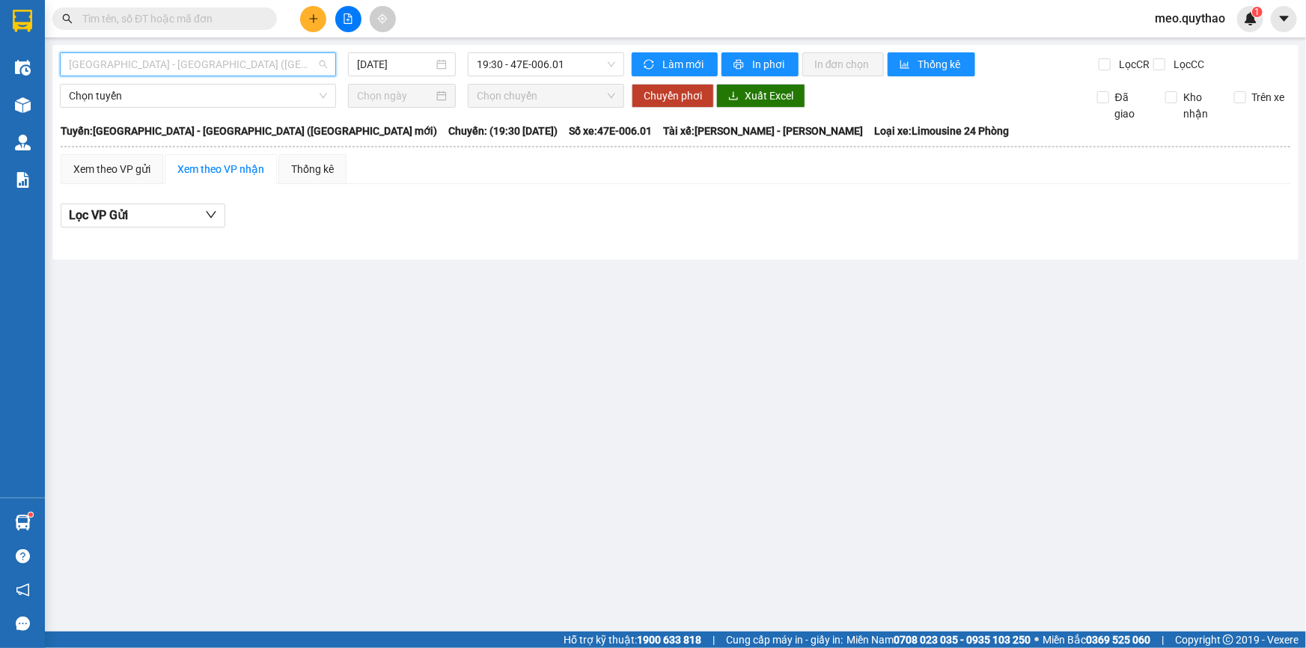
click at [192, 67] on span "[GEOGRAPHIC_DATA] - [GEOGRAPHIC_DATA] ([GEOGRAPHIC_DATA] mới)" at bounding box center [198, 64] width 258 height 22
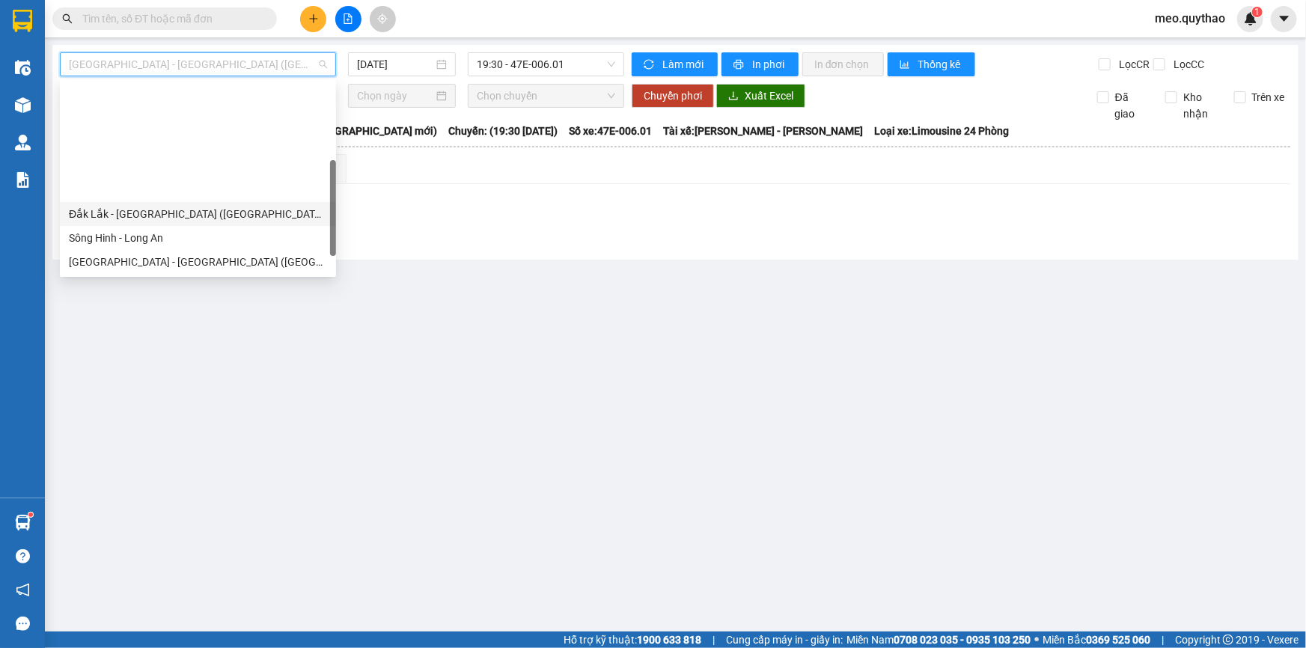
scroll to position [167, 0]
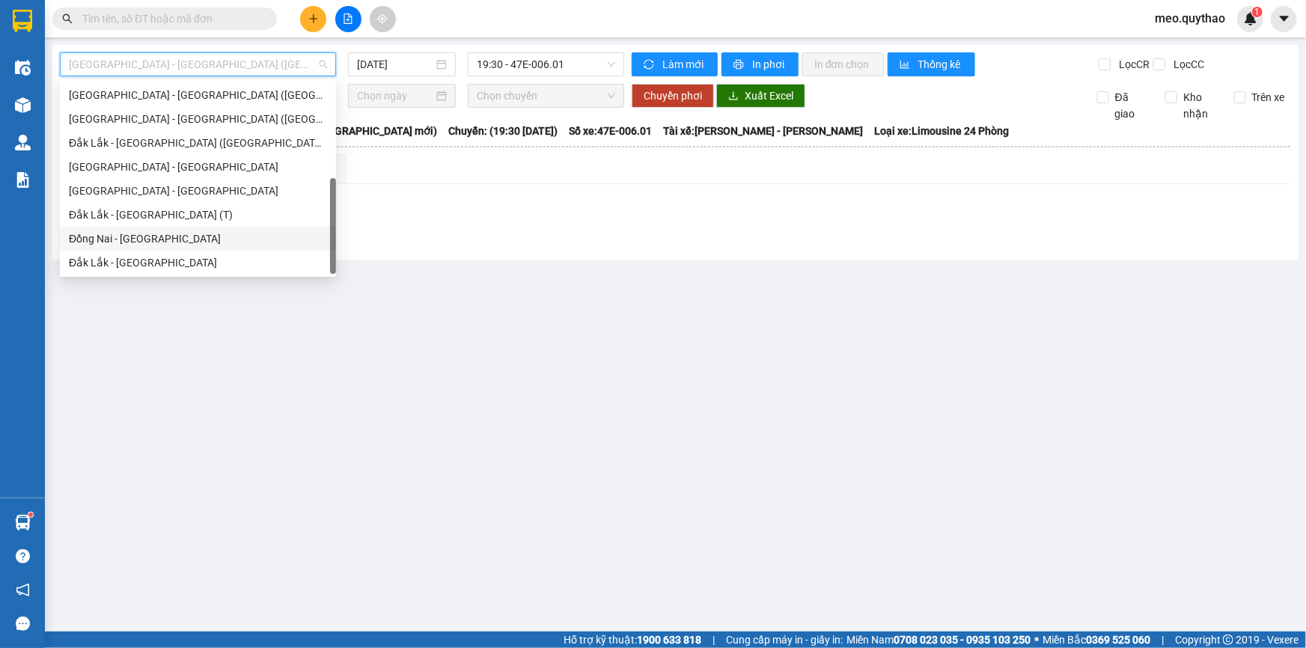
click at [147, 242] on div "Đồng Nai - [GEOGRAPHIC_DATA]" at bounding box center [198, 239] width 258 height 16
type input "[DATE]"
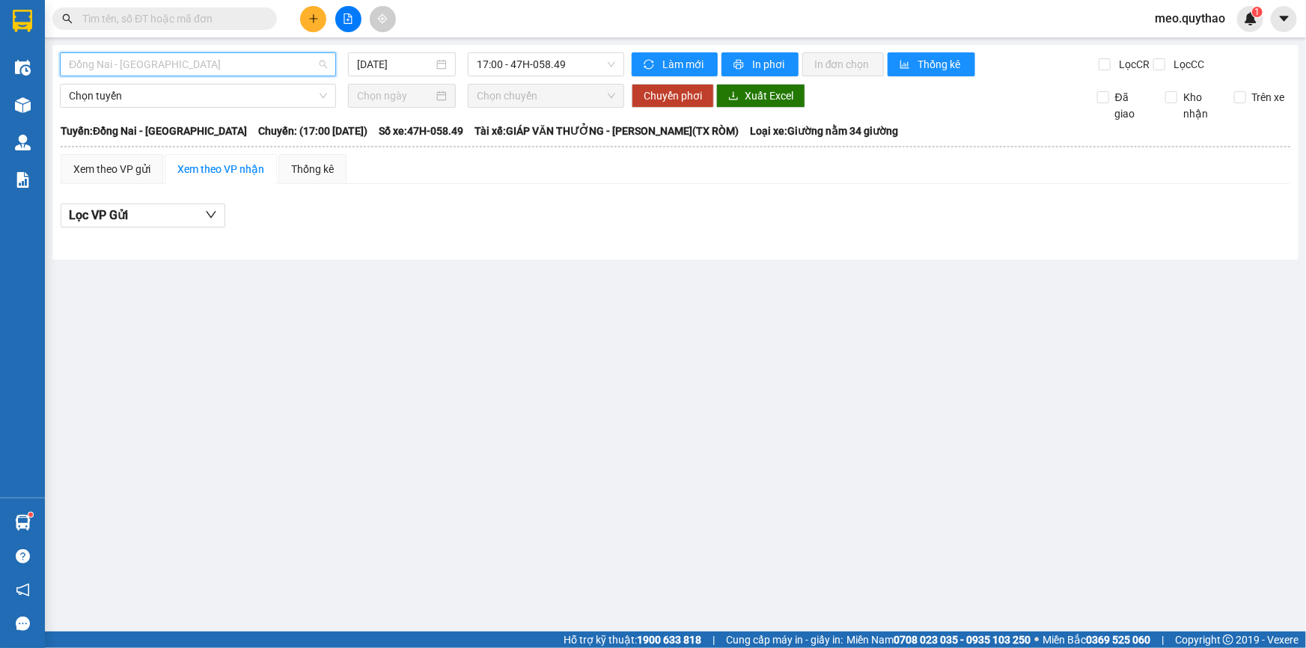
click at [179, 67] on span "Đồng Nai - [GEOGRAPHIC_DATA]" at bounding box center [198, 64] width 258 height 22
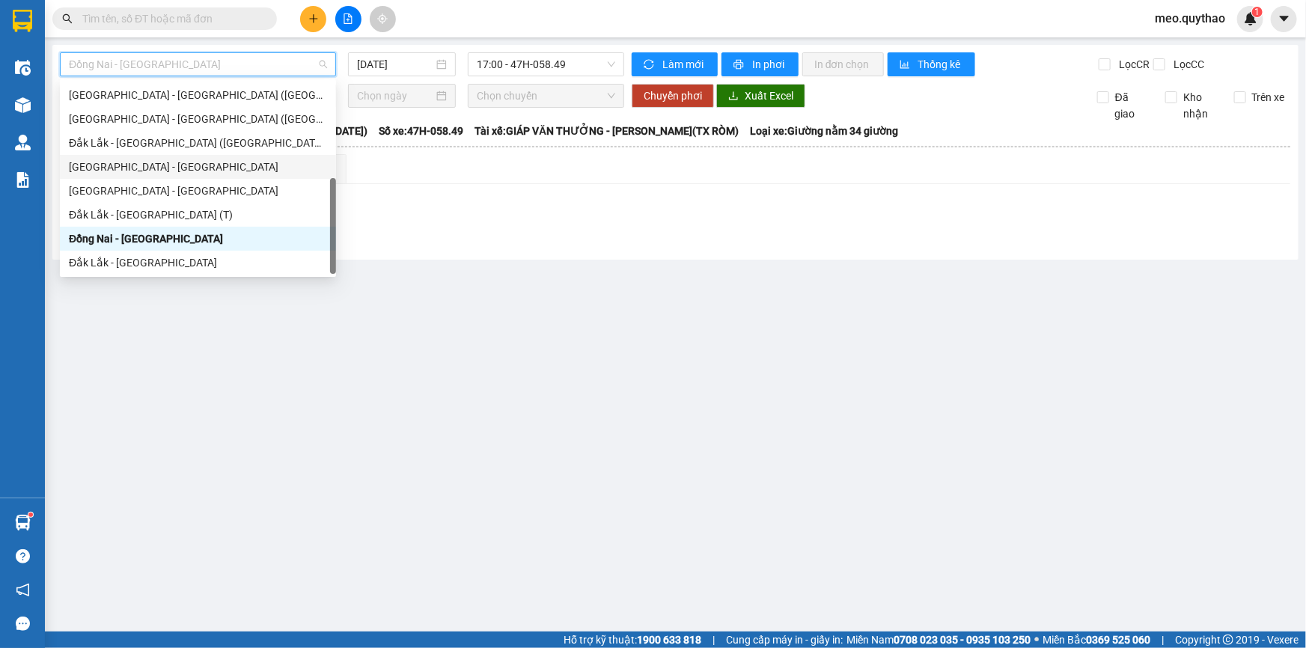
click at [168, 171] on div "[GEOGRAPHIC_DATA] - [GEOGRAPHIC_DATA]" at bounding box center [198, 167] width 258 height 16
type input "[DATE]"
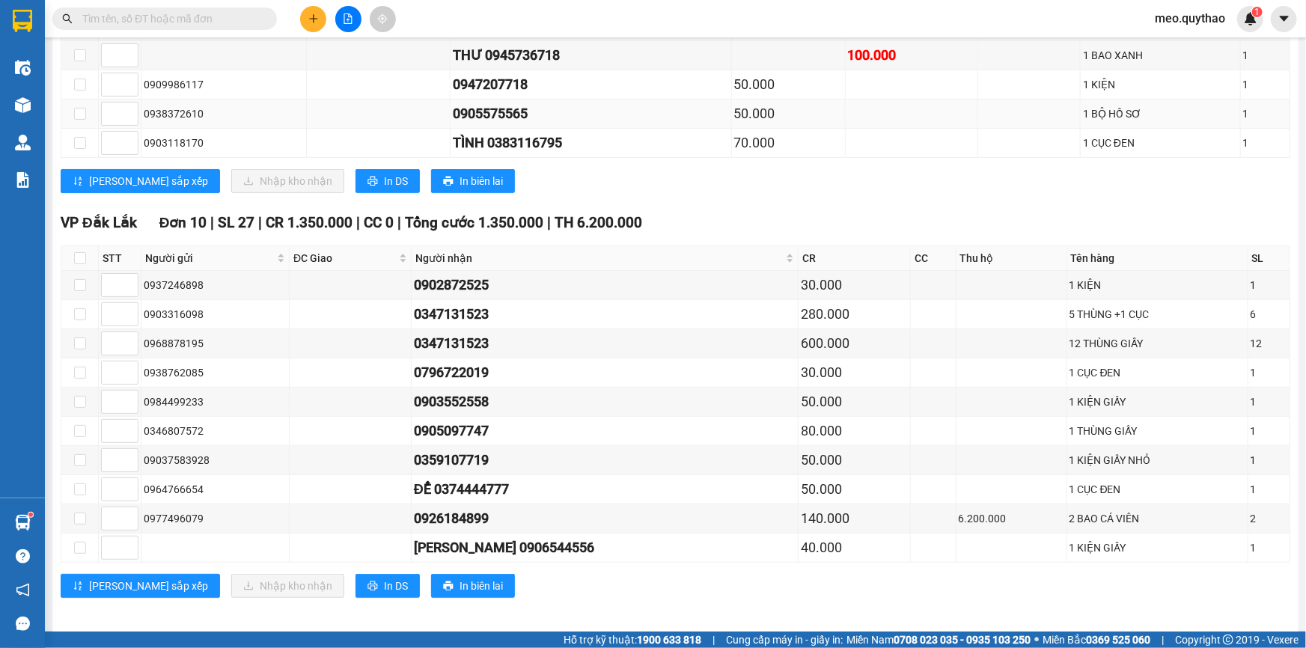
scroll to position [288, 0]
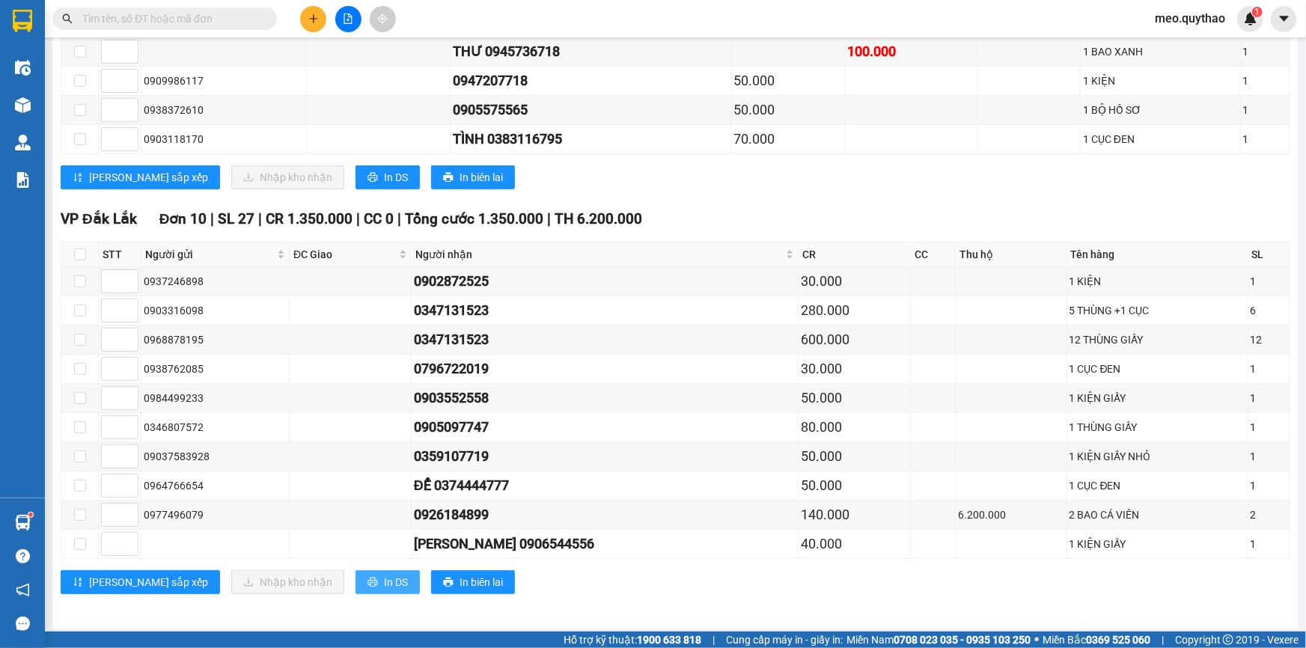
click at [384, 583] on span "In DS" at bounding box center [396, 582] width 24 height 16
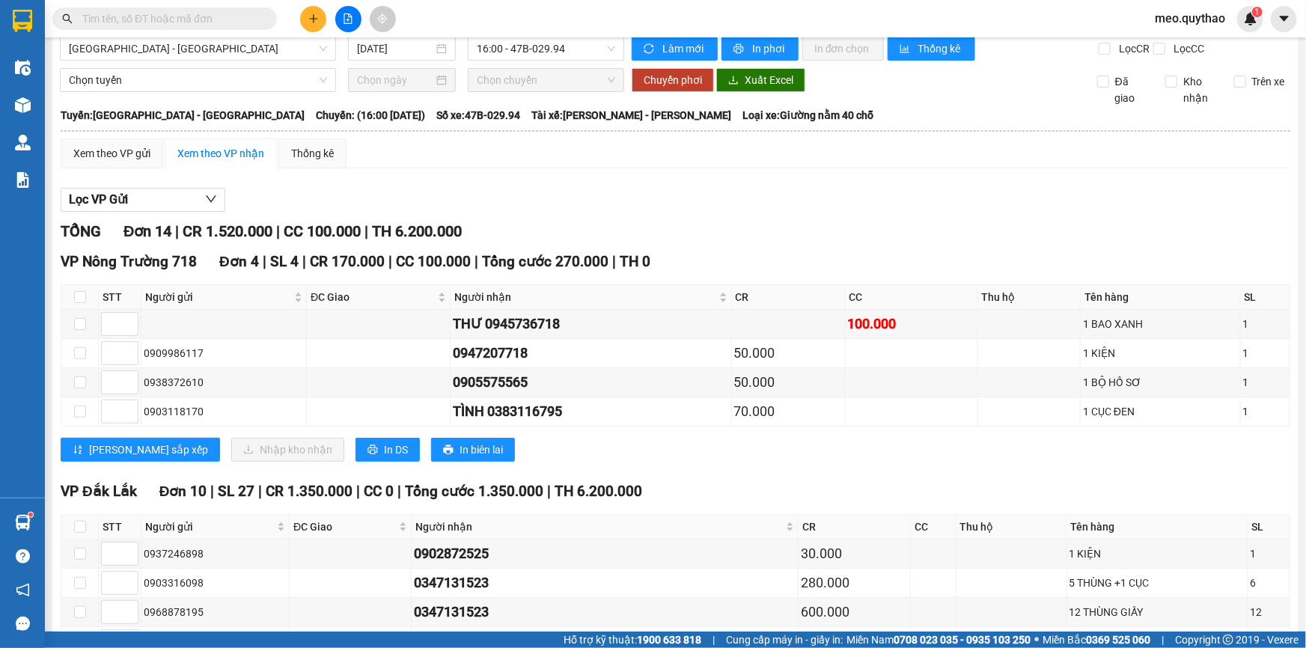
scroll to position [0, 0]
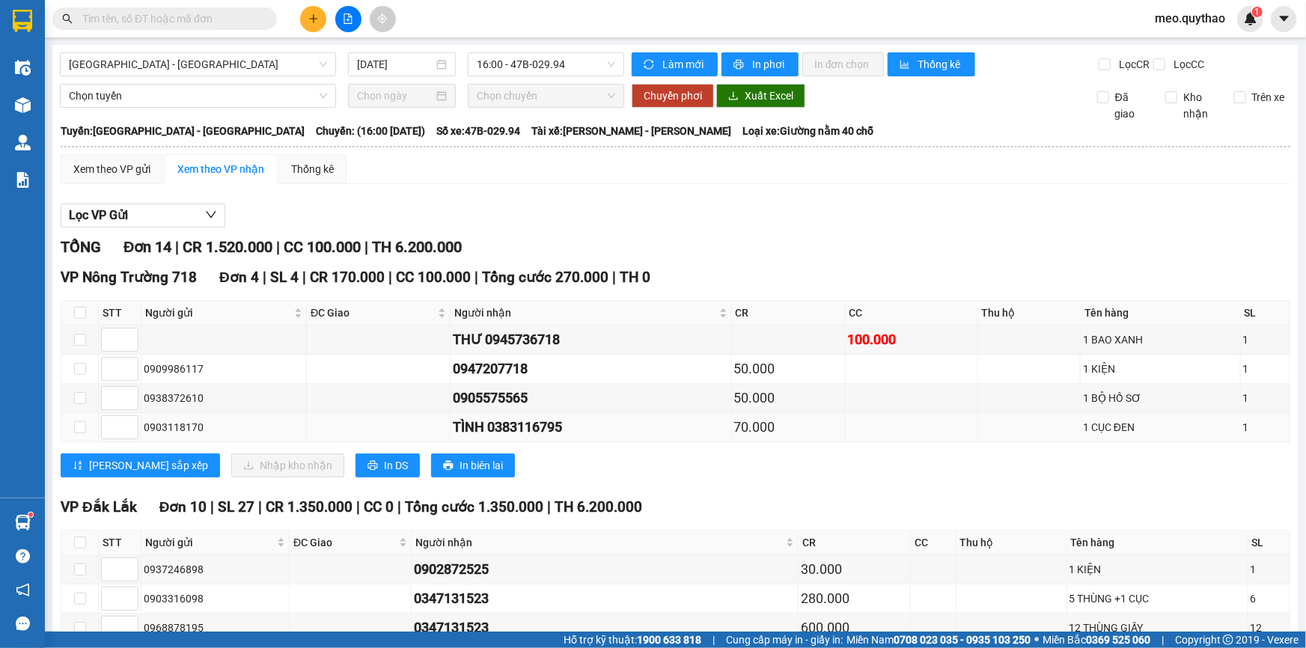
click at [823, 425] on div "70.000" at bounding box center [788, 427] width 109 height 21
click at [141, 162] on div "Xem theo VP gửi" at bounding box center [111, 169] width 77 height 16
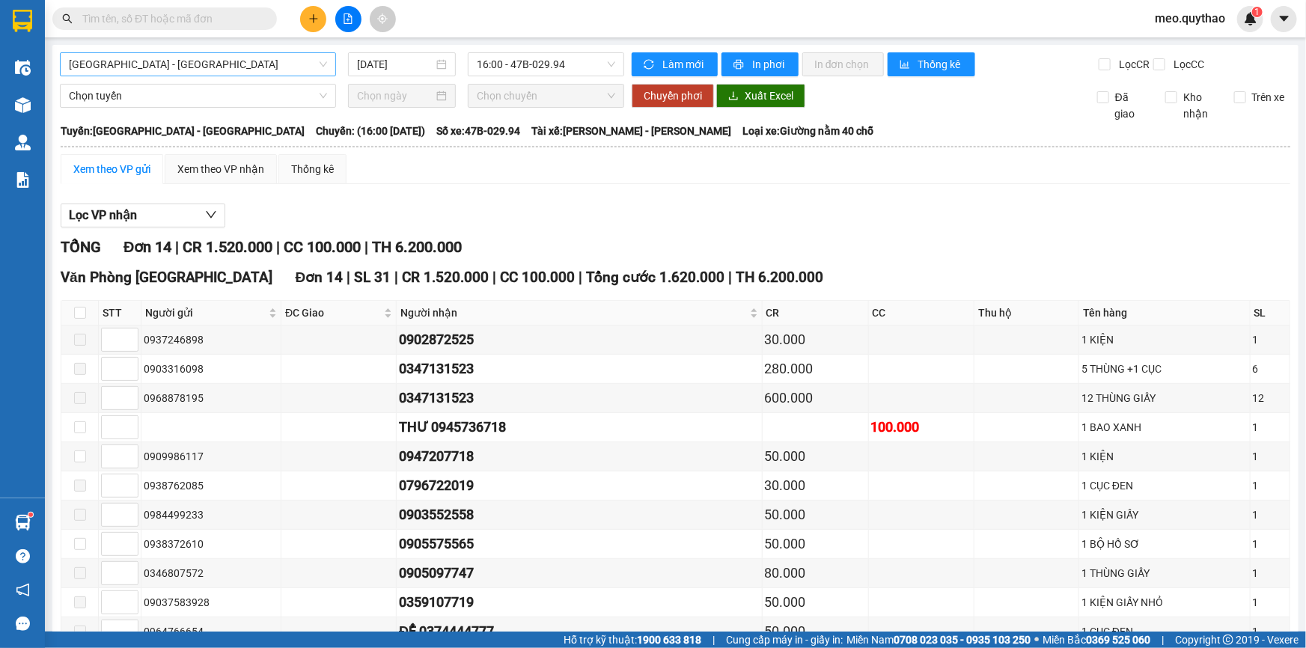
click at [189, 59] on span "[GEOGRAPHIC_DATA] - [GEOGRAPHIC_DATA]" at bounding box center [198, 64] width 258 height 22
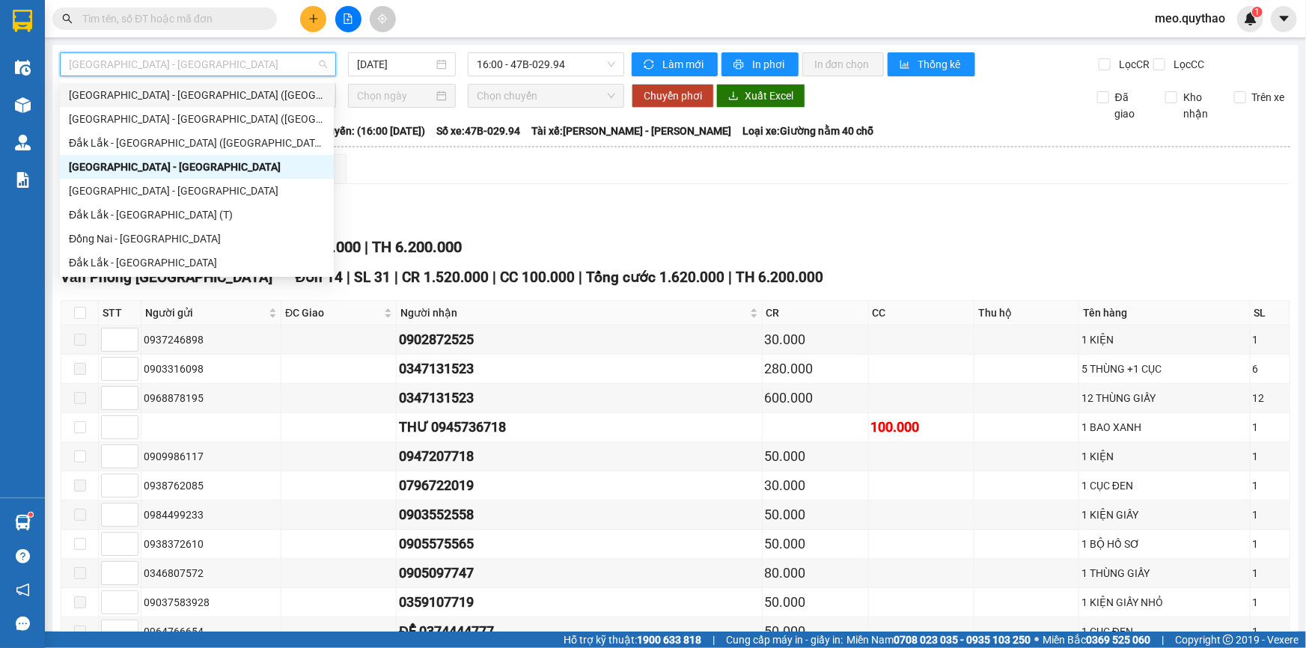
click at [166, 96] on div "[GEOGRAPHIC_DATA] - [GEOGRAPHIC_DATA] ([GEOGRAPHIC_DATA])" at bounding box center [197, 95] width 256 height 16
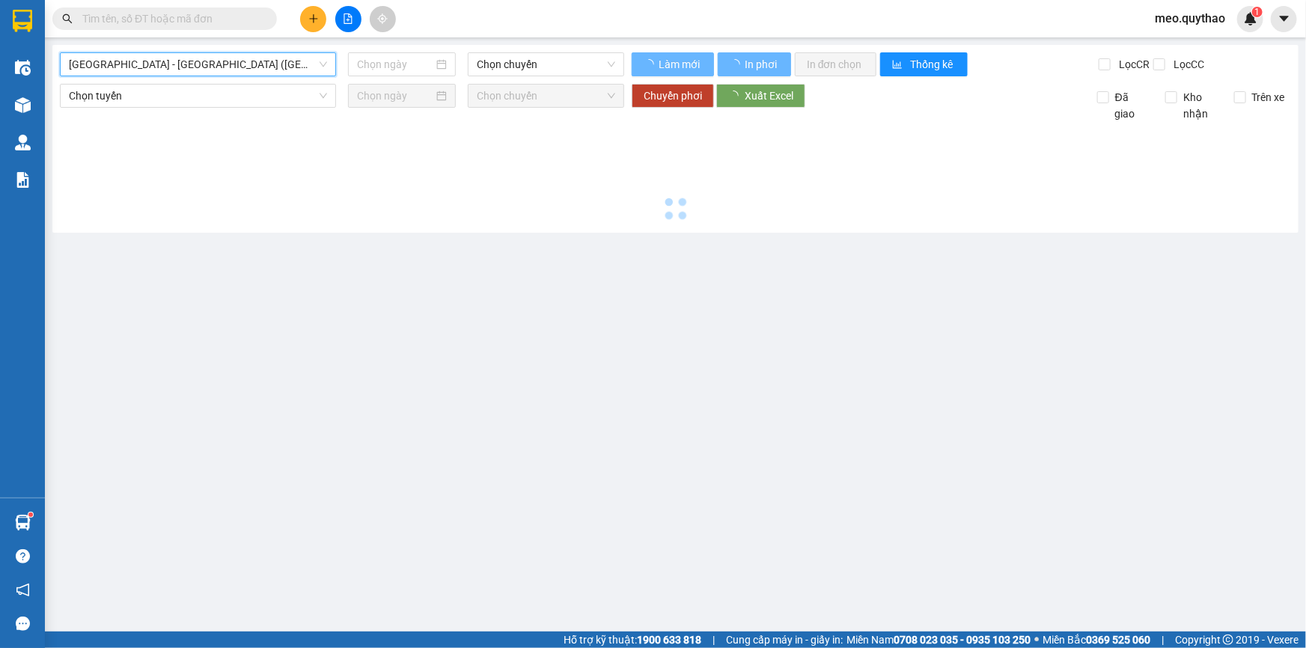
type input "[DATE]"
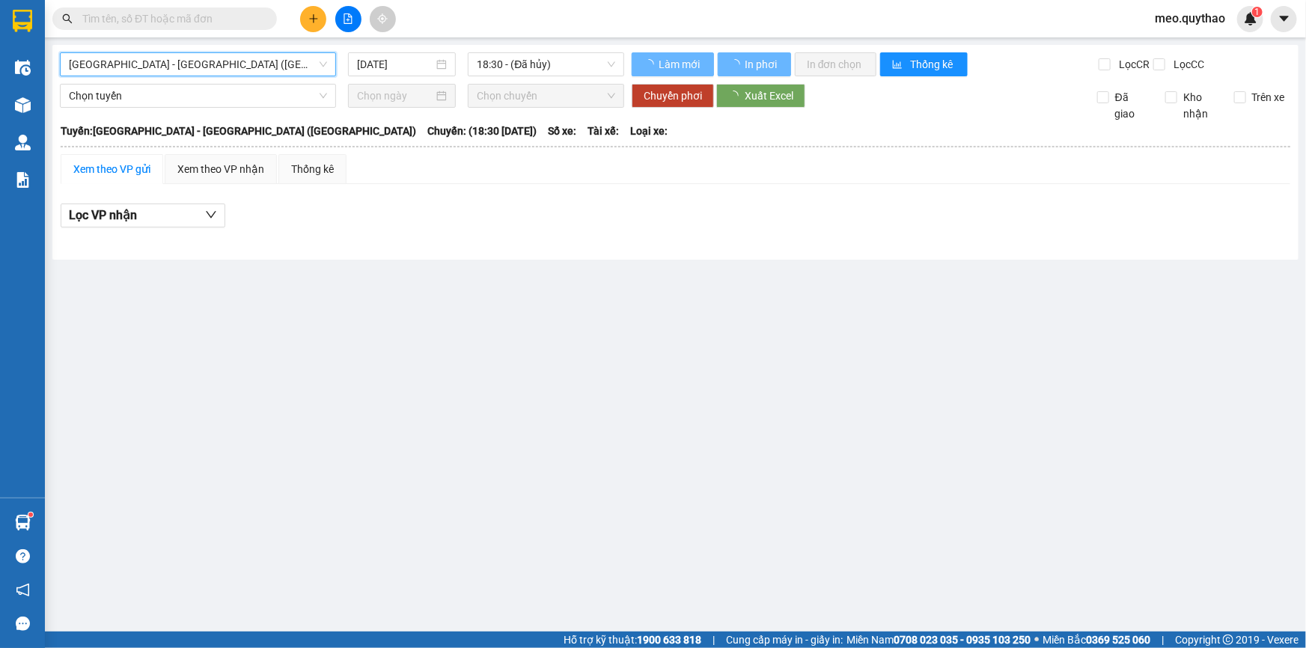
click at [187, 66] on span "[GEOGRAPHIC_DATA] - [GEOGRAPHIC_DATA] ([GEOGRAPHIC_DATA])" at bounding box center [198, 64] width 258 height 22
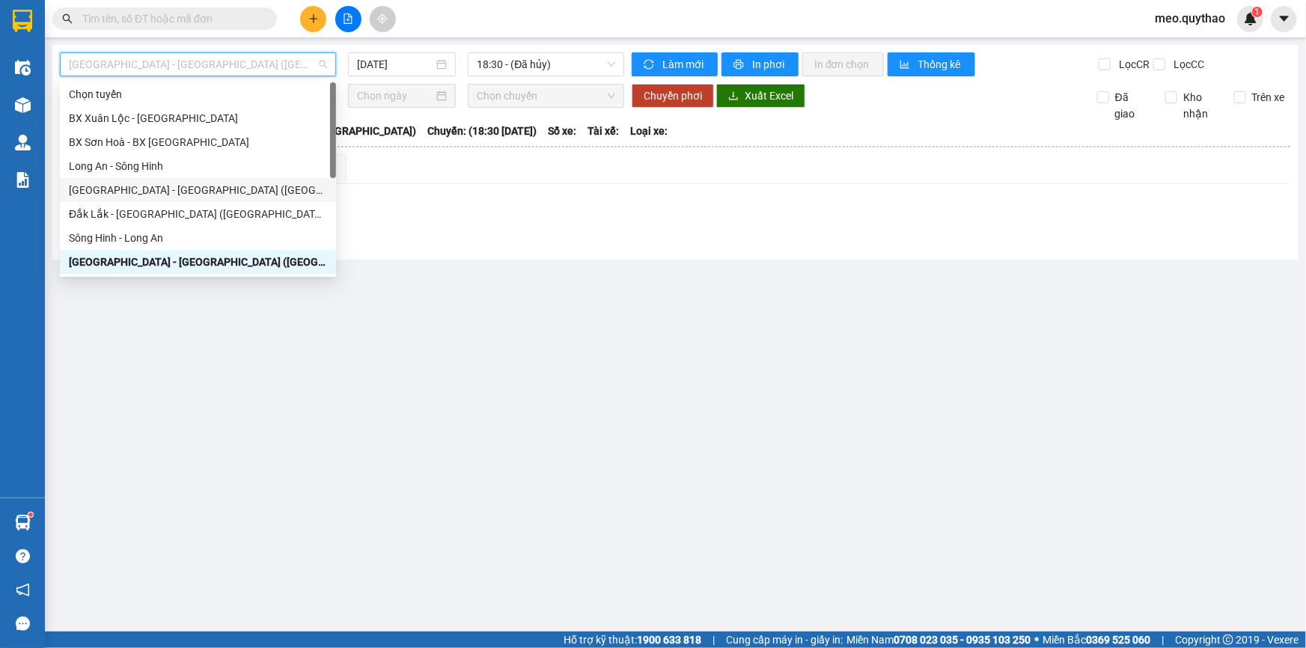
click at [213, 195] on div "[GEOGRAPHIC_DATA] - [GEOGRAPHIC_DATA] ([GEOGRAPHIC_DATA] mới)" at bounding box center [198, 190] width 258 height 16
type input "[DATE]"
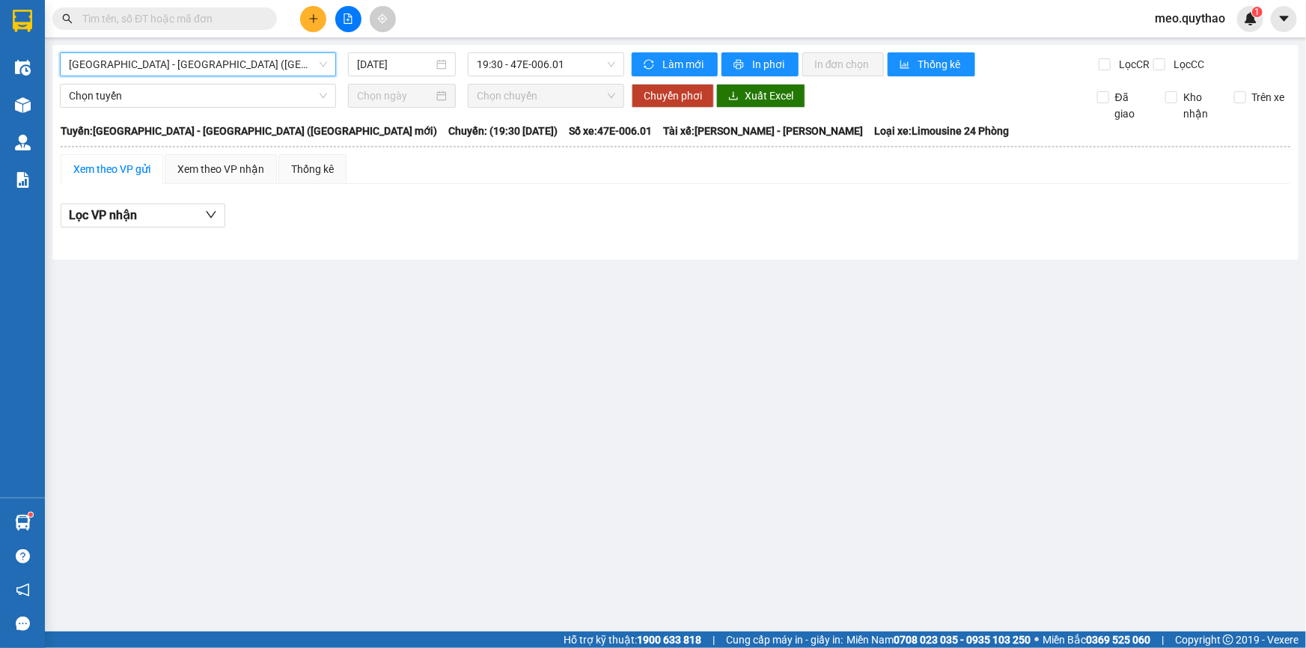
click at [223, 67] on span "[GEOGRAPHIC_DATA] - [GEOGRAPHIC_DATA] ([GEOGRAPHIC_DATA] mới)" at bounding box center [198, 64] width 258 height 22
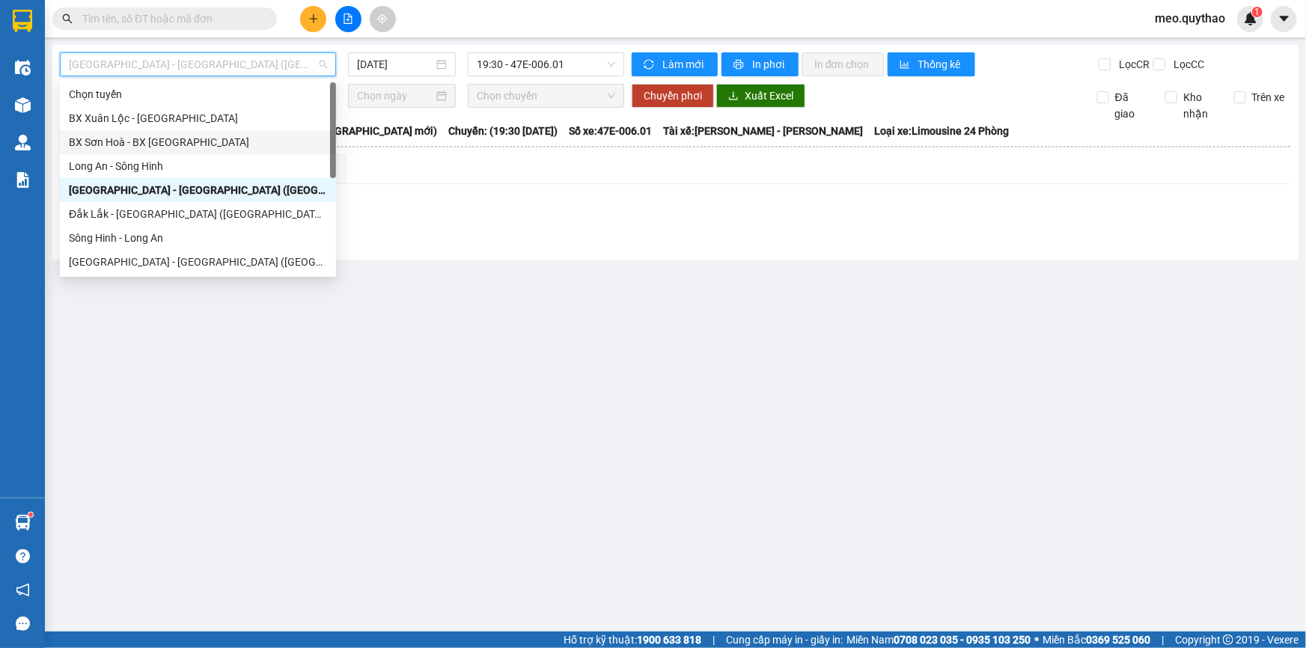
click at [191, 145] on div "BX Sơn Hoà - BX [GEOGRAPHIC_DATA]" at bounding box center [198, 142] width 258 height 16
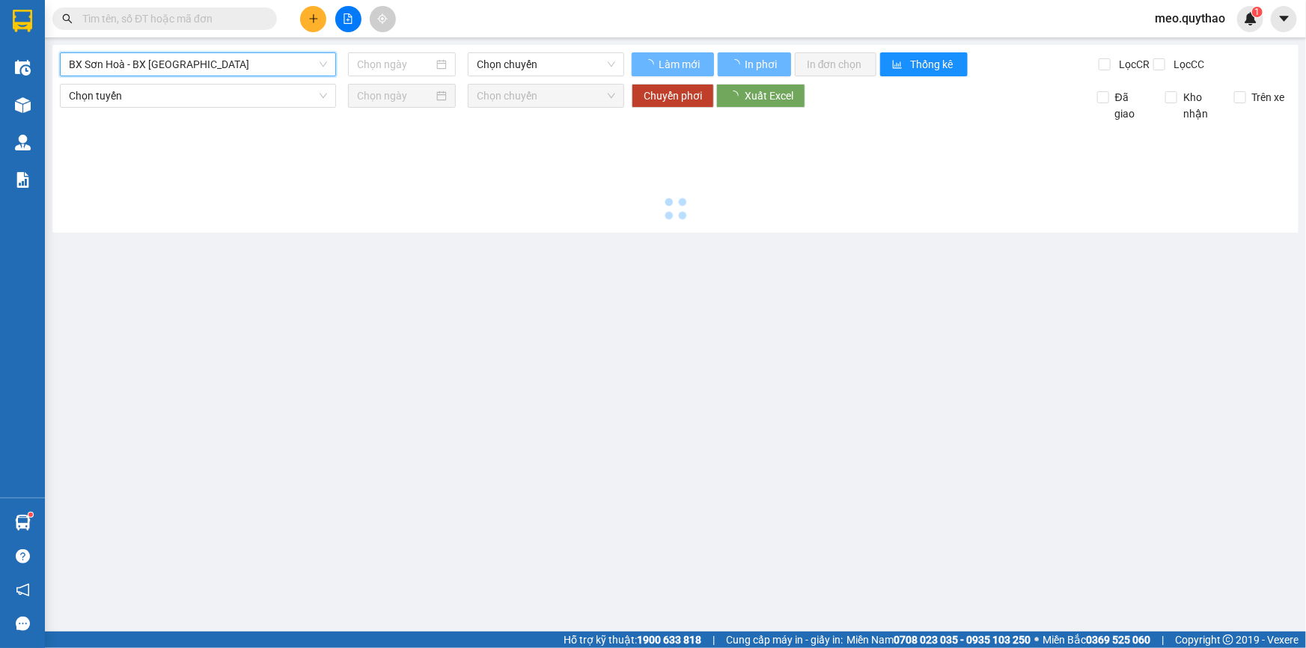
type input "[DATE]"
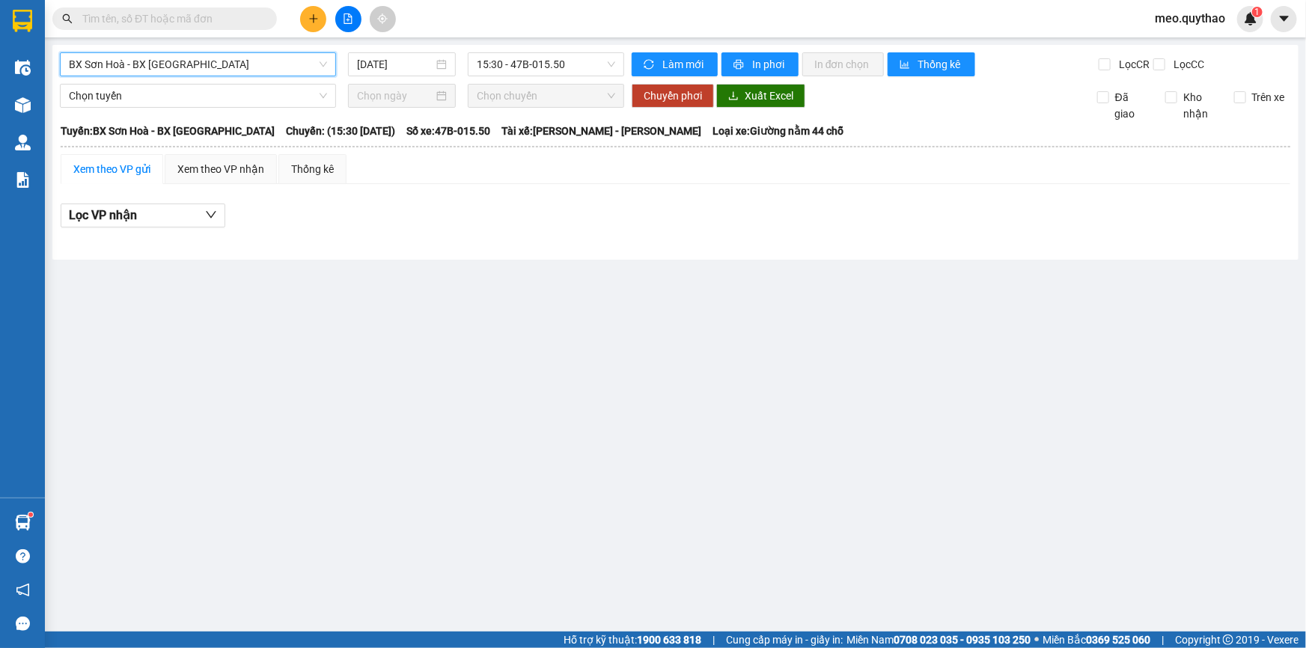
click at [205, 67] on span "BX Sơn Hoà - BX [GEOGRAPHIC_DATA]" at bounding box center [198, 64] width 258 height 22
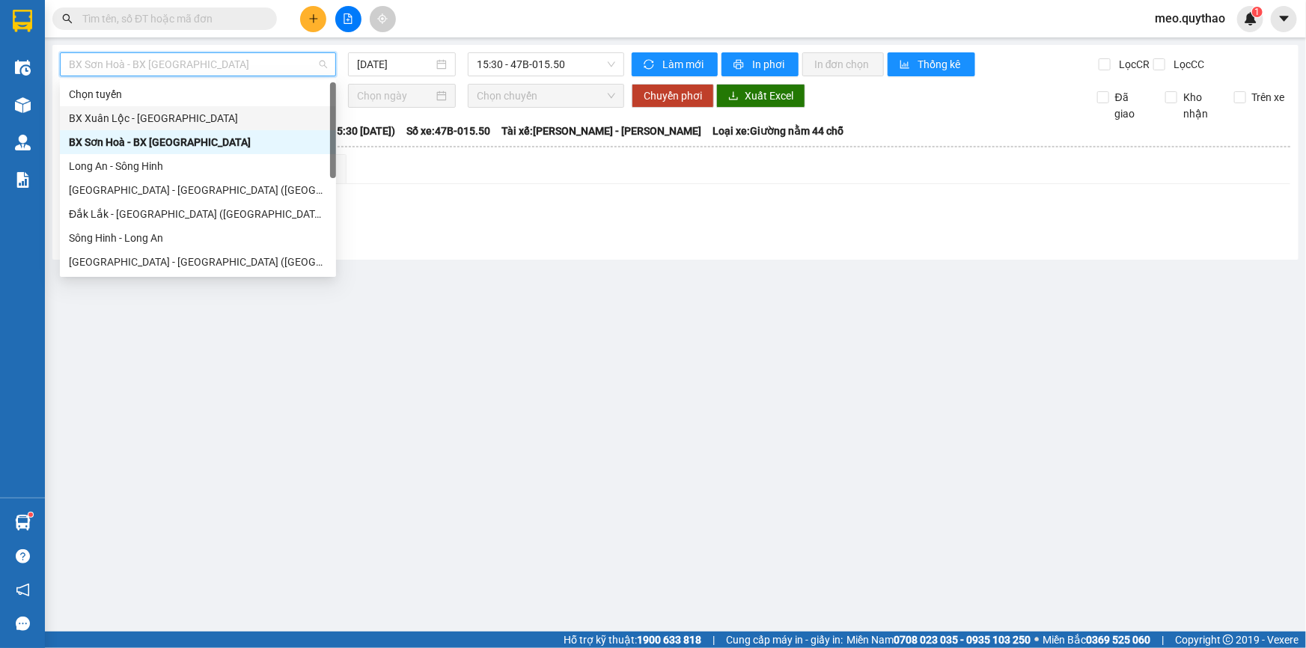
click at [204, 121] on div "BX Xuân Lộc - [GEOGRAPHIC_DATA]" at bounding box center [198, 118] width 258 height 16
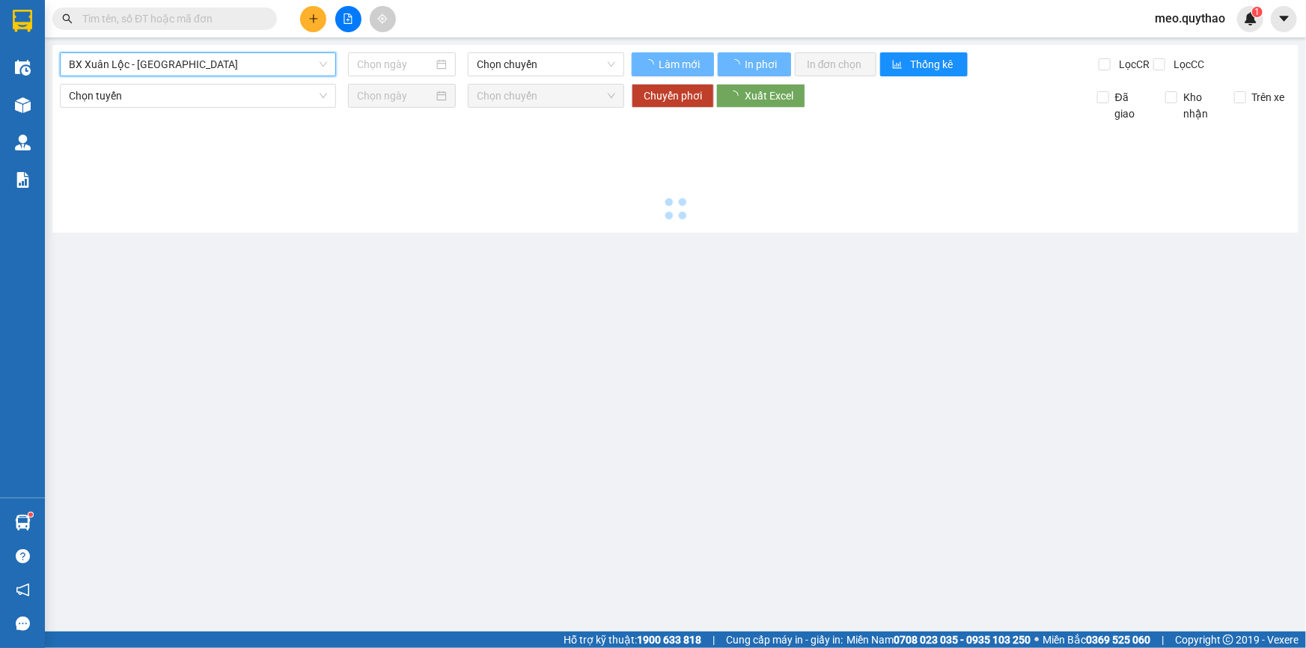
type input "[DATE]"
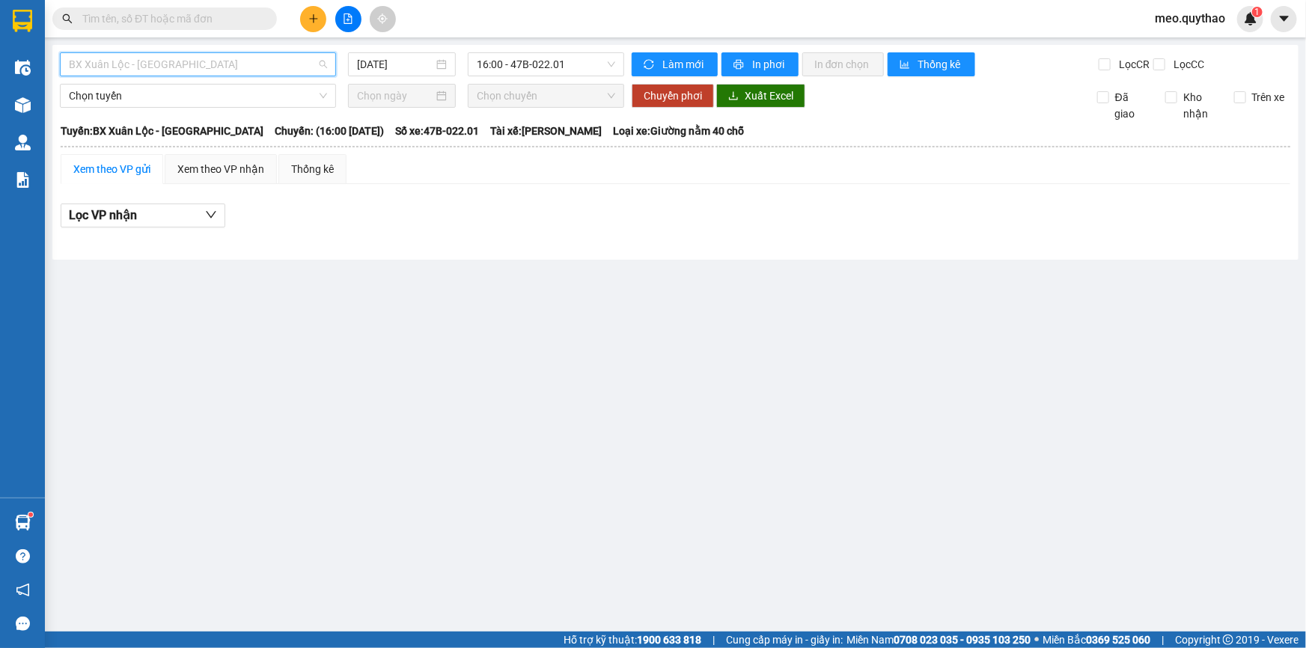
click at [210, 67] on span "BX Xuân Lộc - [GEOGRAPHIC_DATA]" at bounding box center [198, 64] width 258 height 22
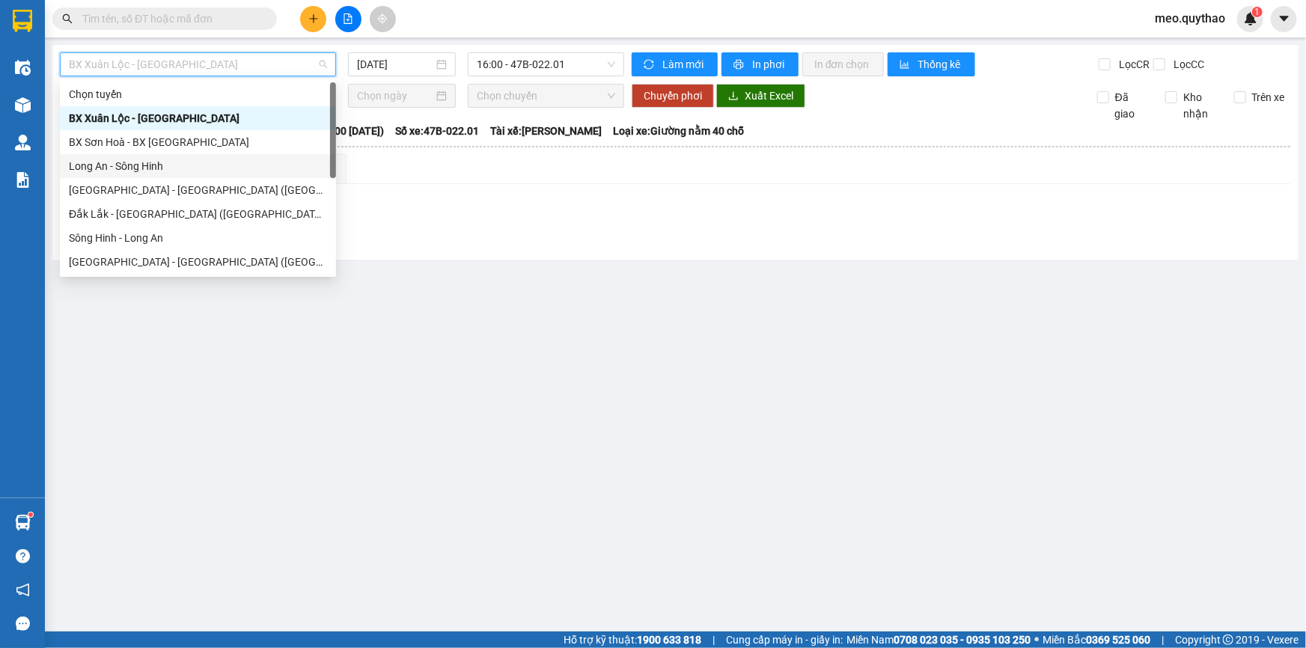
click at [174, 158] on div "Long An - Sông Hinh" at bounding box center [198, 166] width 258 height 16
type input "[DATE]"
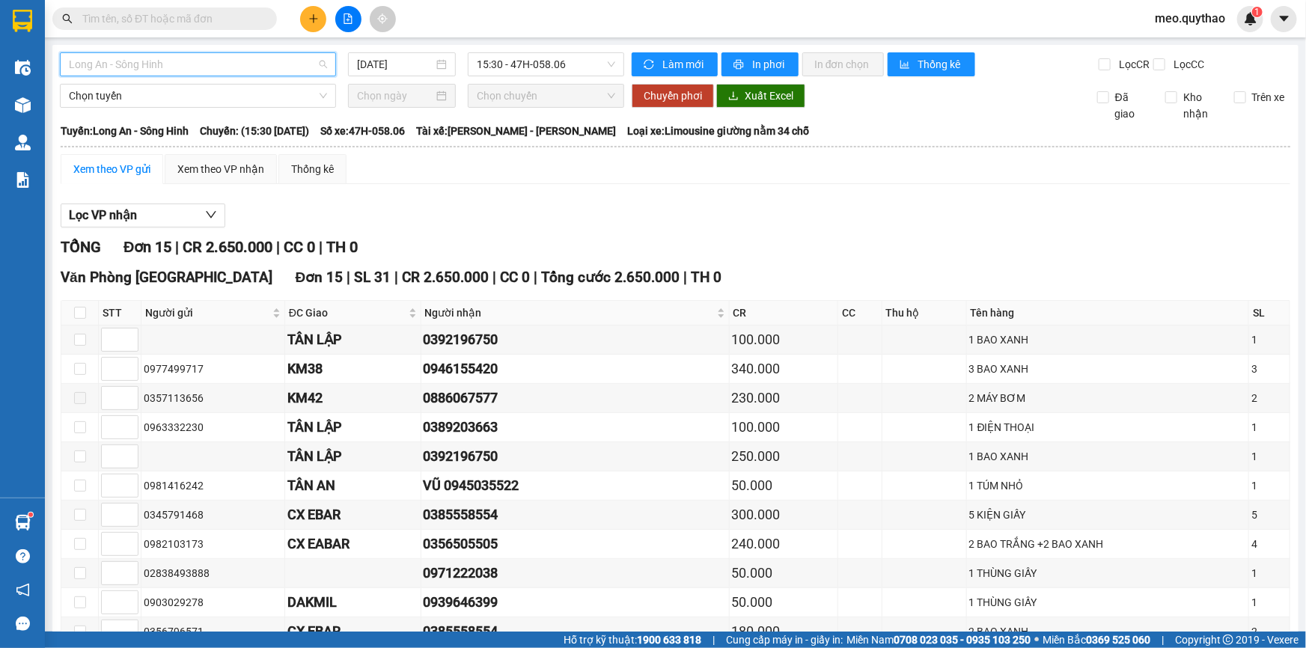
click at [226, 60] on span "Long An - Sông Hinh" at bounding box center [198, 64] width 258 height 22
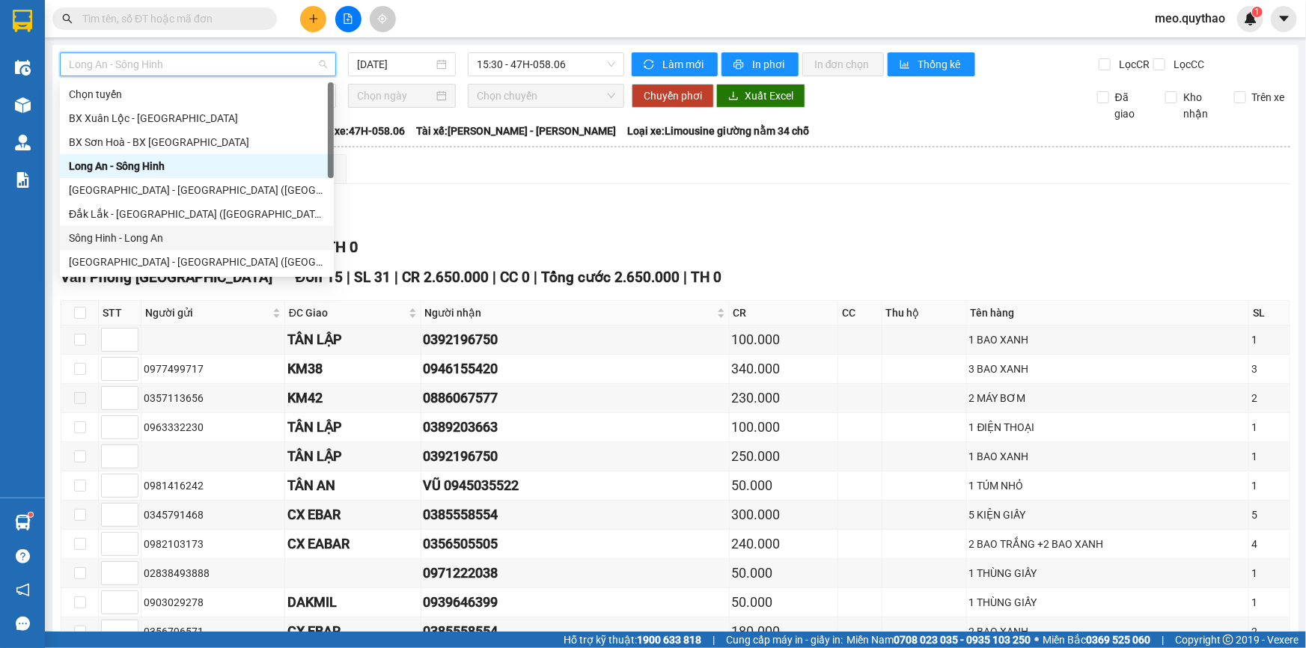
click at [509, 194] on div "Xem theo VP gửi Xem theo VP nhận Thống kê Lọc VP nhận TỔNG Đơn 15 | CR 2.650.00…" at bounding box center [676, 485] width 1230 height 663
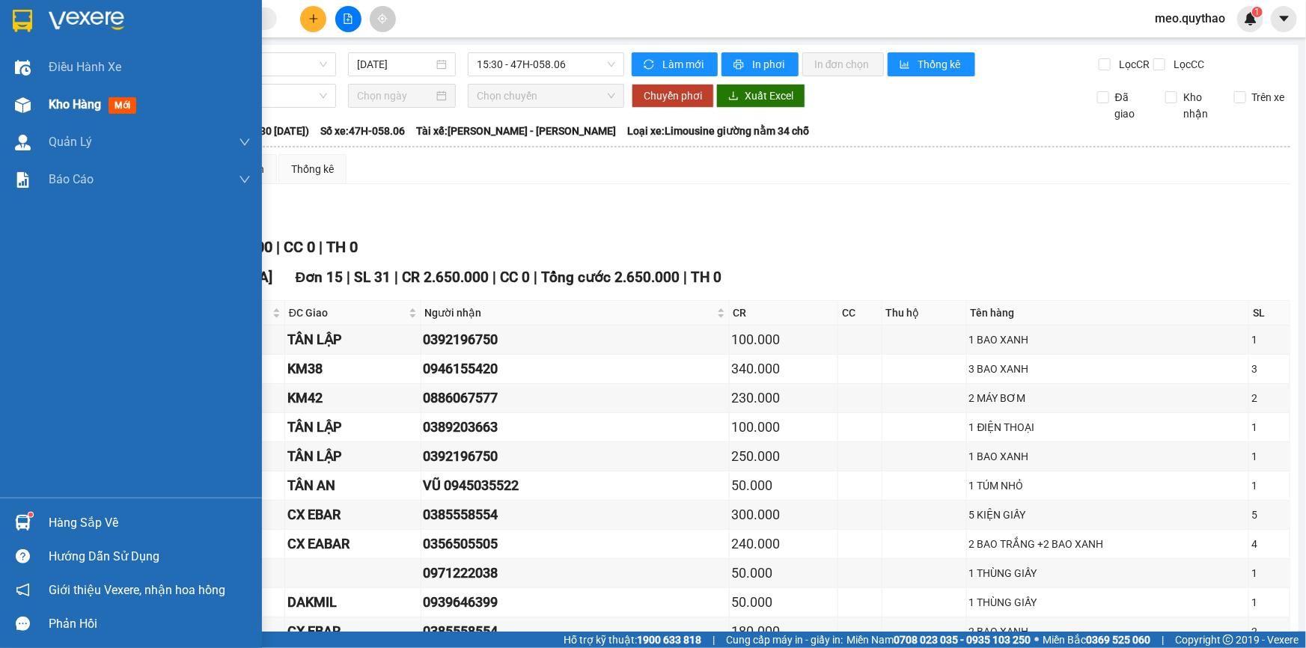
click at [20, 117] on div at bounding box center [23, 105] width 26 height 26
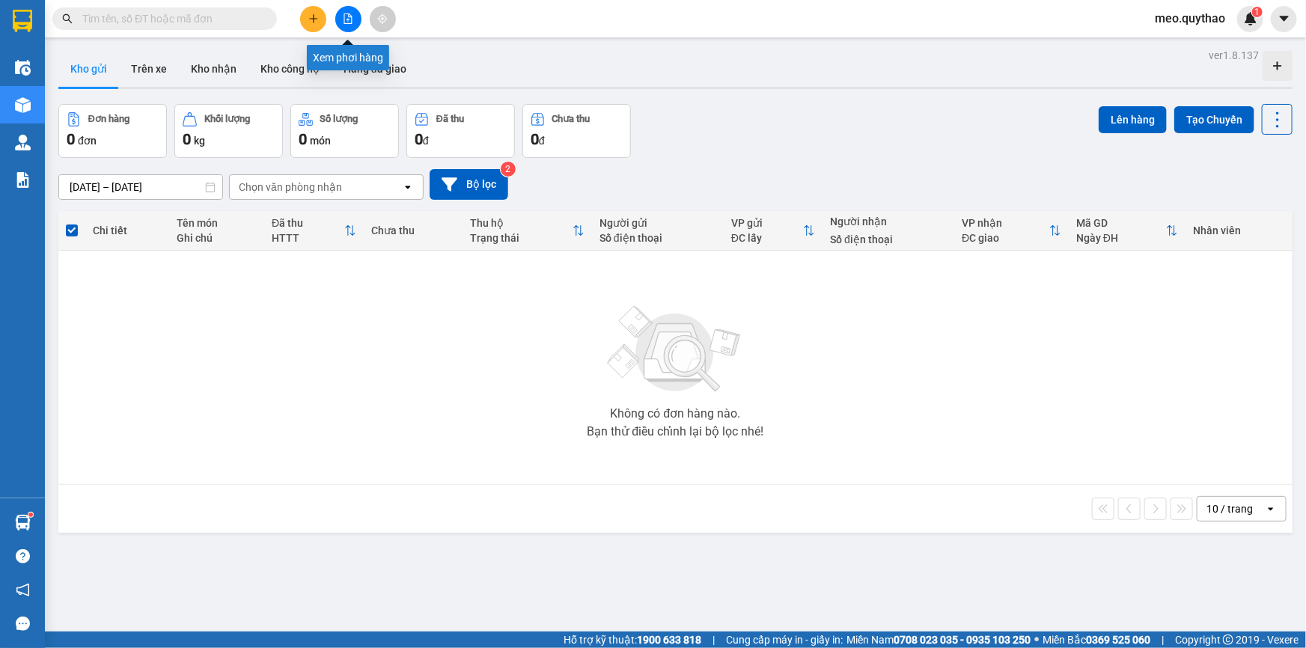
click at [353, 15] on button at bounding box center [348, 19] width 26 height 26
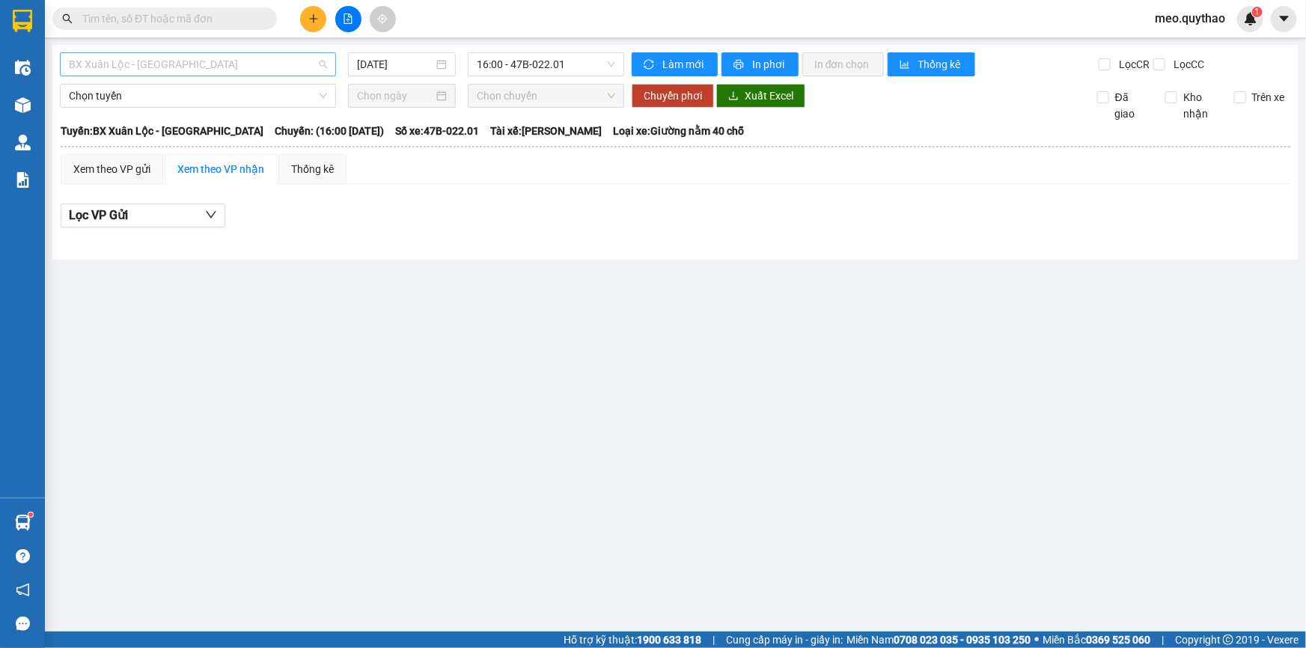
click at [202, 60] on span "BX Xuân Lộc - [GEOGRAPHIC_DATA]" at bounding box center [198, 64] width 258 height 22
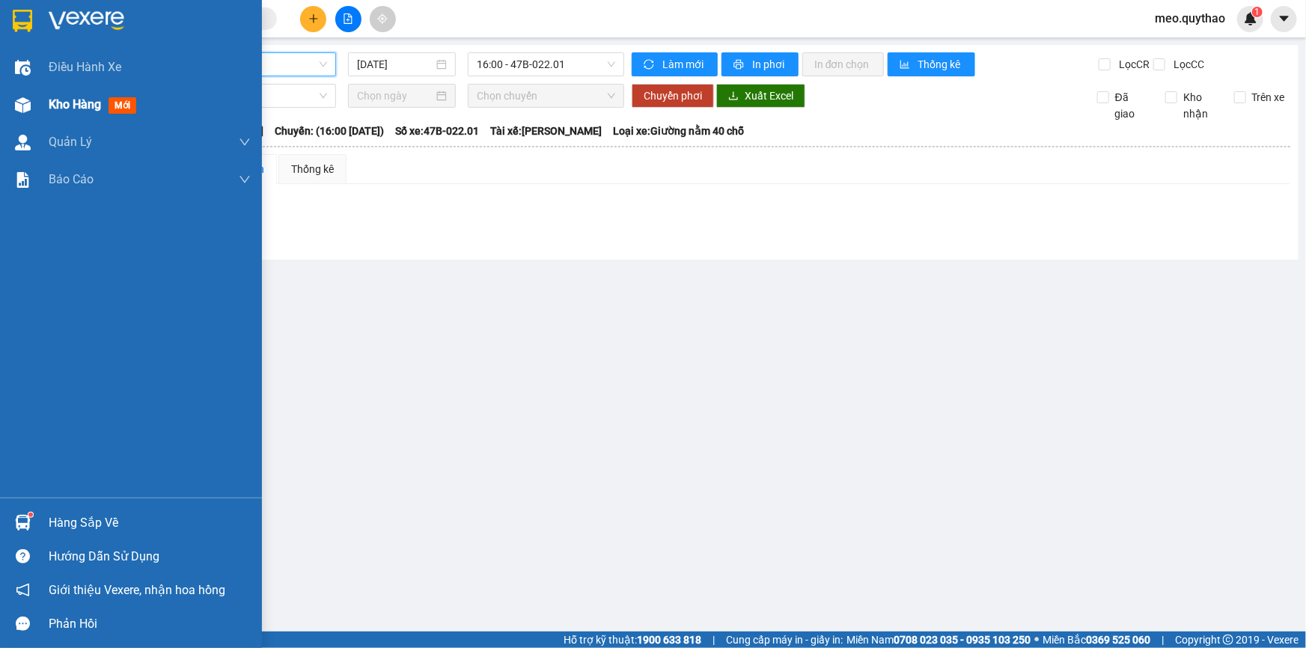
click at [36, 95] on div "Kho hàng mới" at bounding box center [131, 104] width 262 height 37
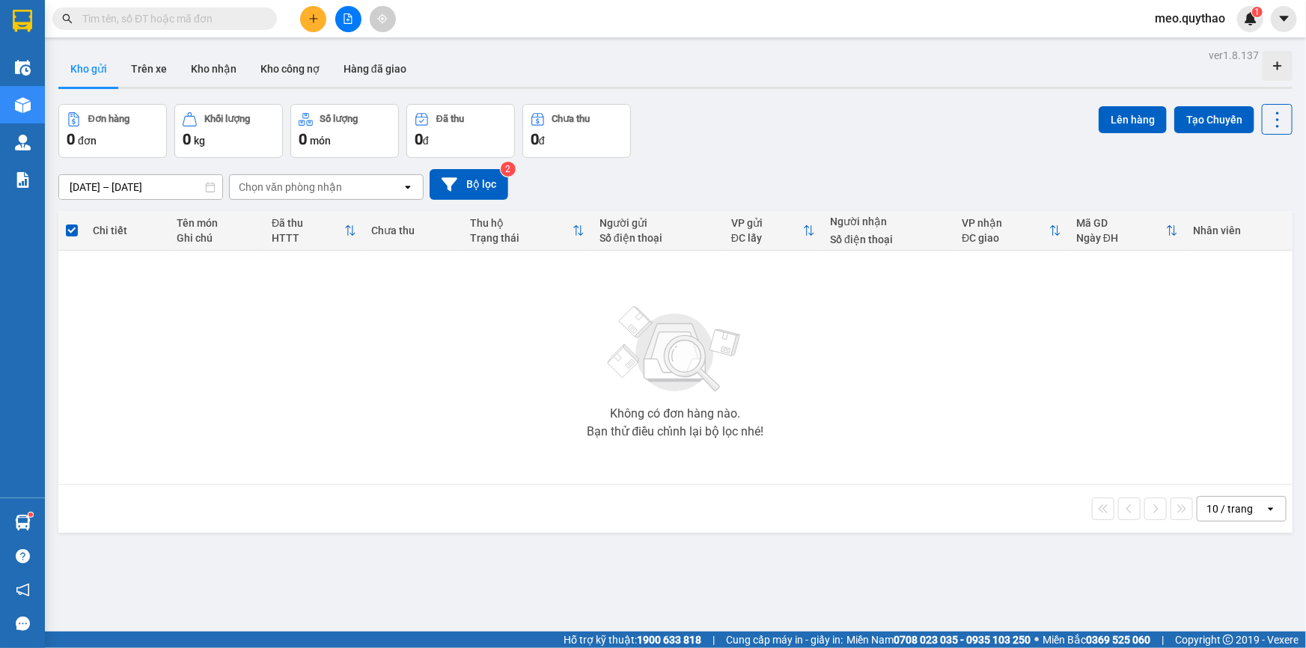
click at [294, 391] on div "Không có đơn hàng nào. Bạn thử điều chỉnh lại bộ lọc nhé!" at bounding box center [675, 367] width 1219 height 225
click at [341, 22] on button at bounding box center [348, 19] width 26 height 26
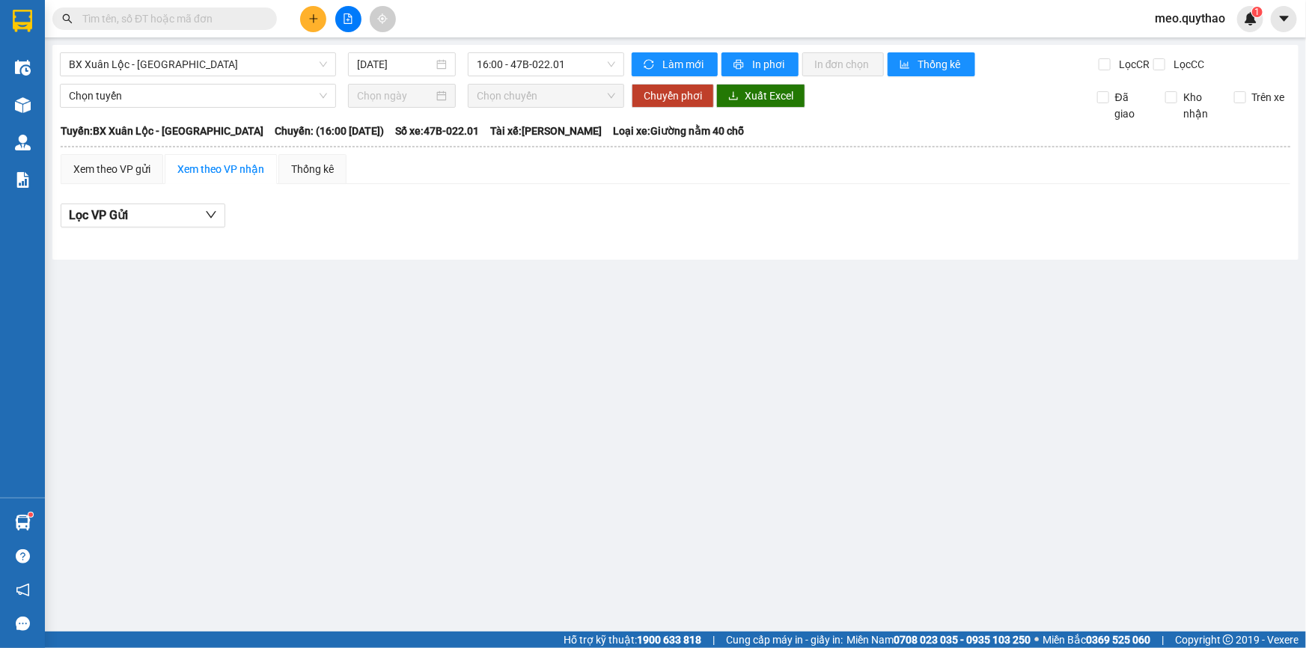
click at [200, 43] on main "BX [GEOGRAPHIC_DATA] - [GEOGRAPHIC_DATA] [DATE] 16:00 - 47B-022.01 Làm mới In p…" at bounding box center [653, 316] width 1306 height 632
click at [201, 53] on span "BX Xuân Lộc - [GEOGRAPHIC_DATA]" at bounding box center [198, 64] width 258 height 22
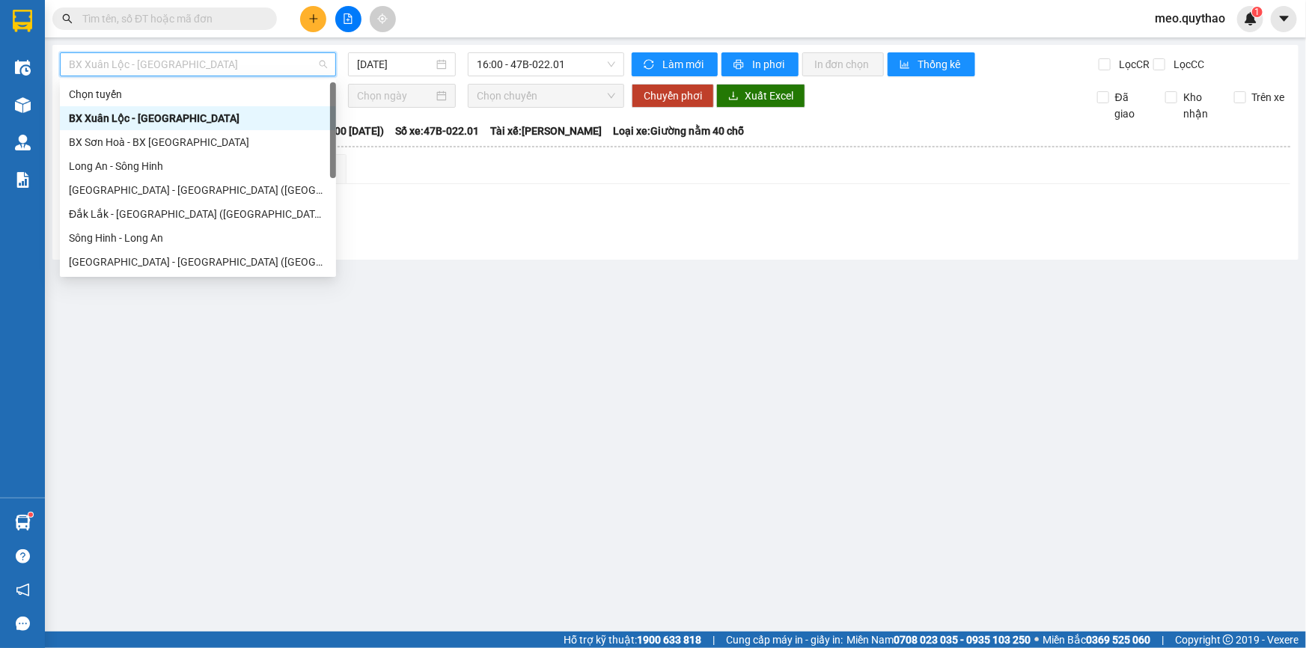
scroll to position [167, 0]
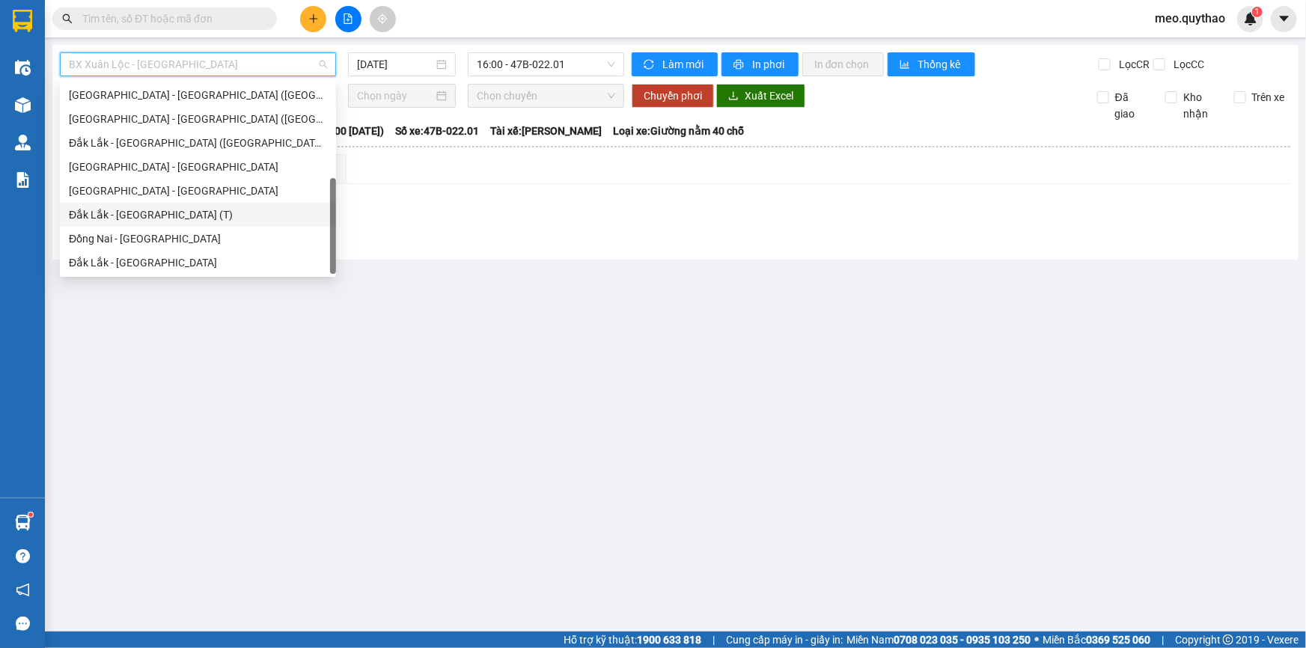
click at [186, 220] on div "Đắk Lắk - [GEOGRAPHIC_DATA] (T)" at bounding box center [198, 215] width 258 height 16
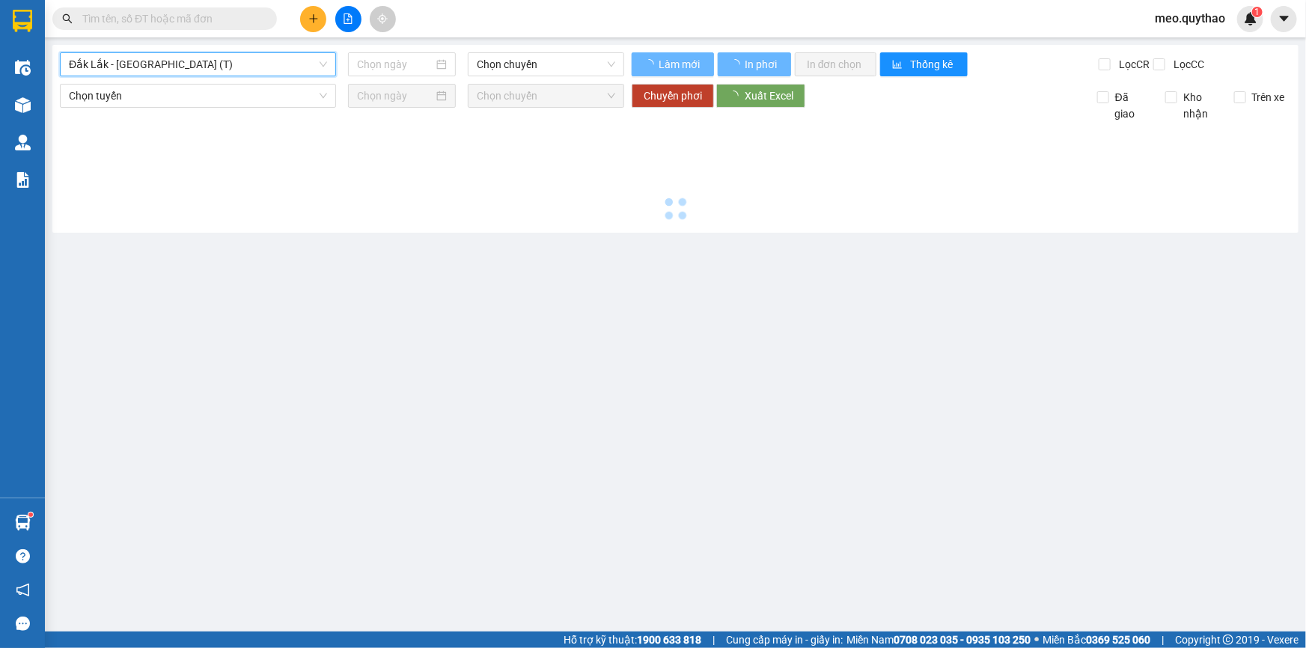
type input "[DATE]"
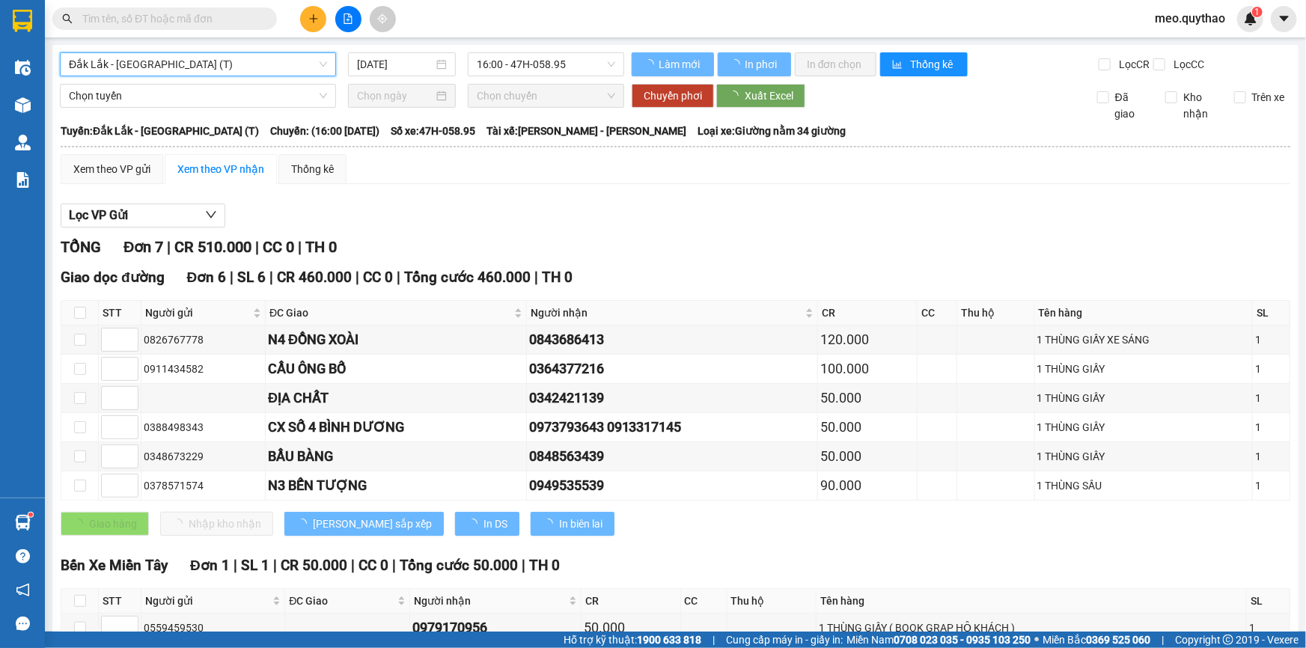
click at [284, 67] on span "Đắk Lắk - [GEOGRAPHIC_DATA] (T)" at bounding box center [198, 64] width 258 height 22
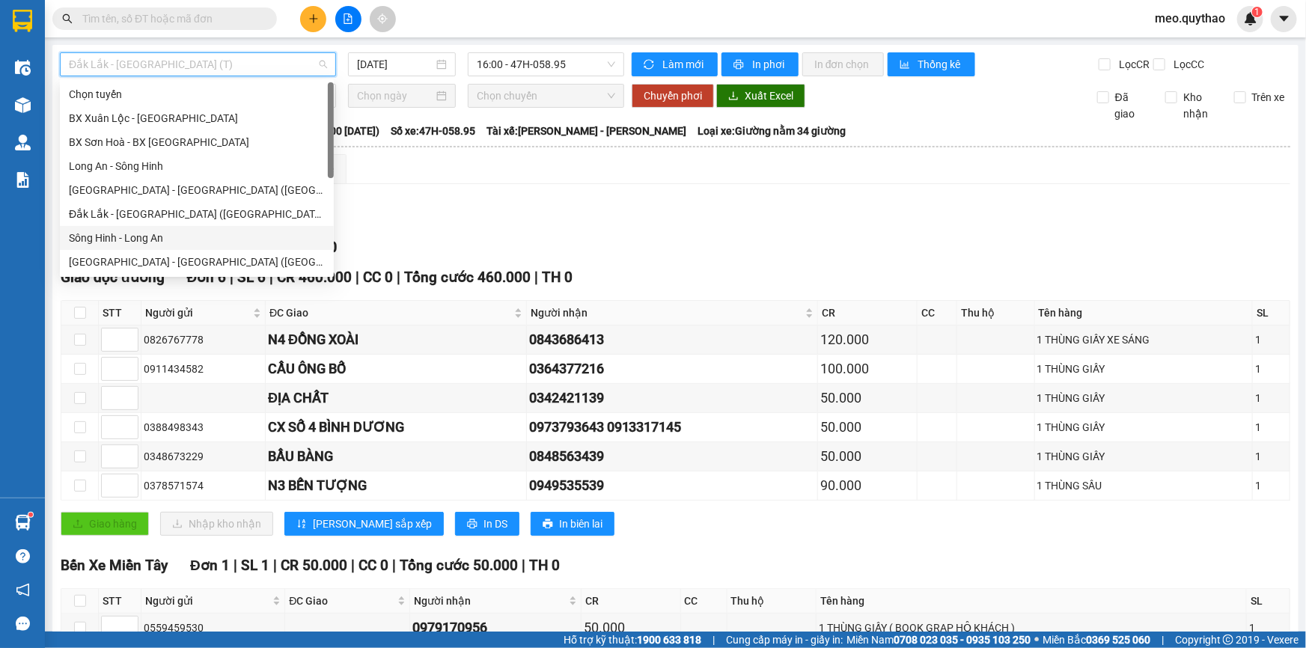
click at [170, 234] on div "Sông Hinh - Long An" at bounding box center [197, 238] width 256 height 16
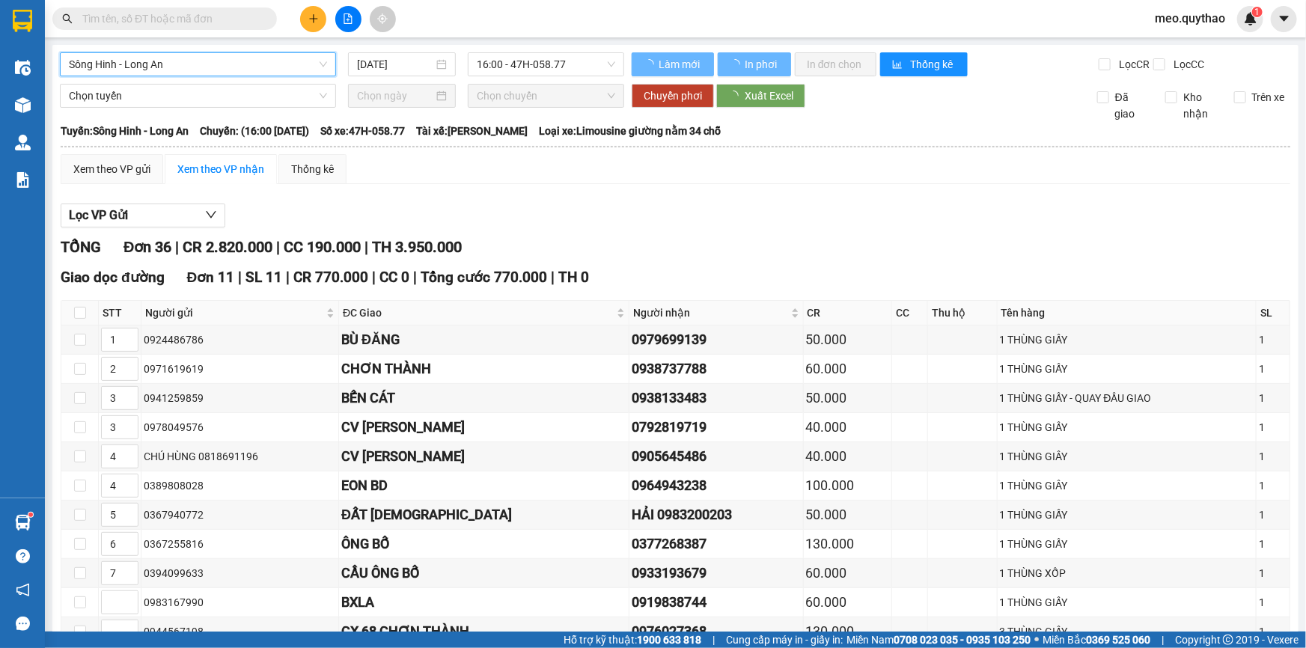
click at [378, 64] on input "[DATE]" at bounding box center [395, 64] width 76 height 16
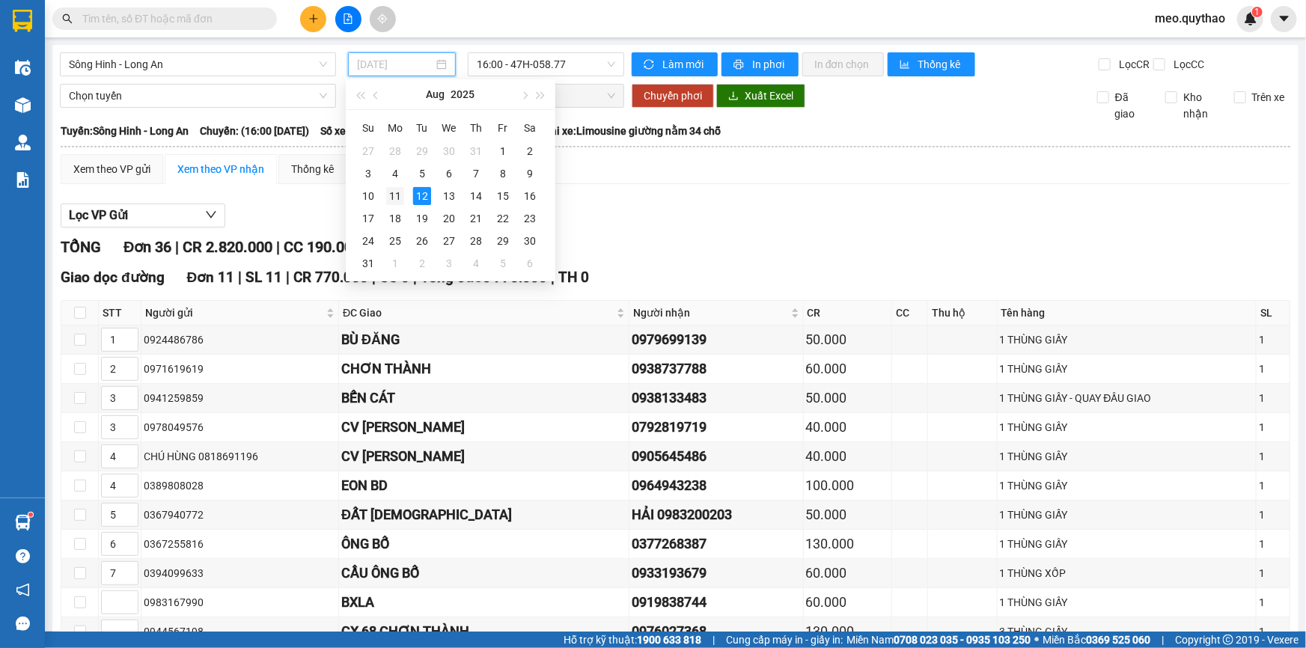
click at [399, 198] on div "11" at bounding box center [395, 196] width 18 height 18
type input "[DATE]"
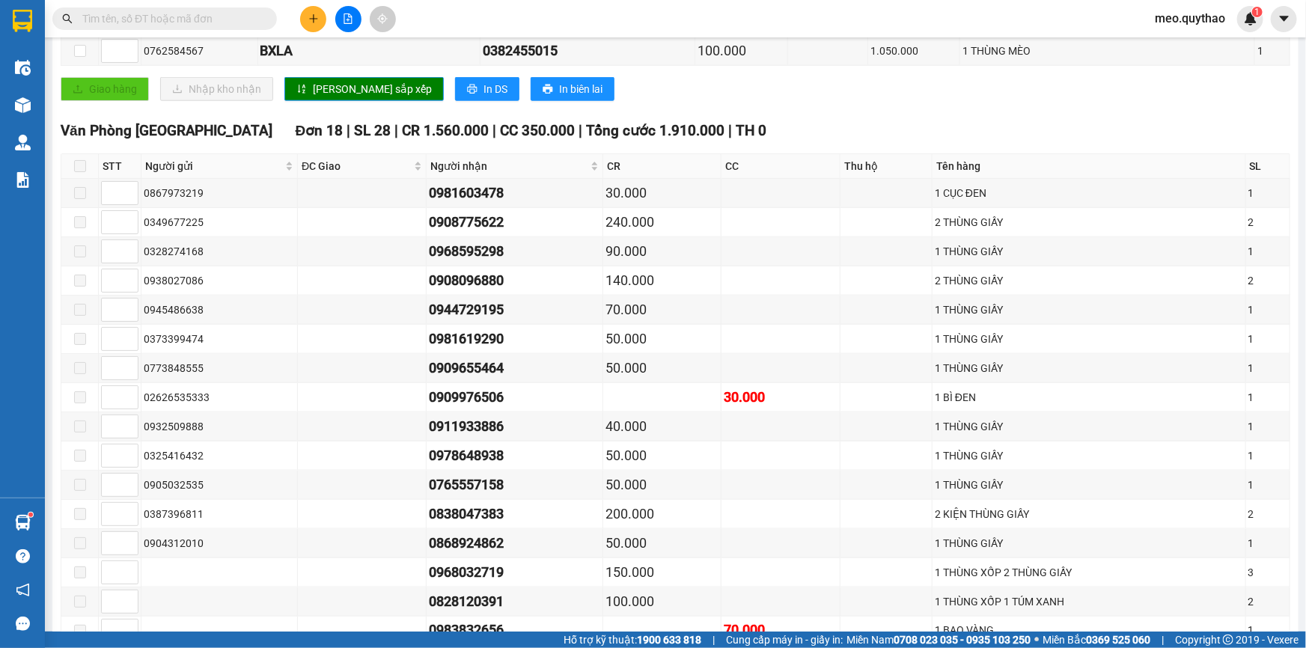
scroll to position [1127, 0]
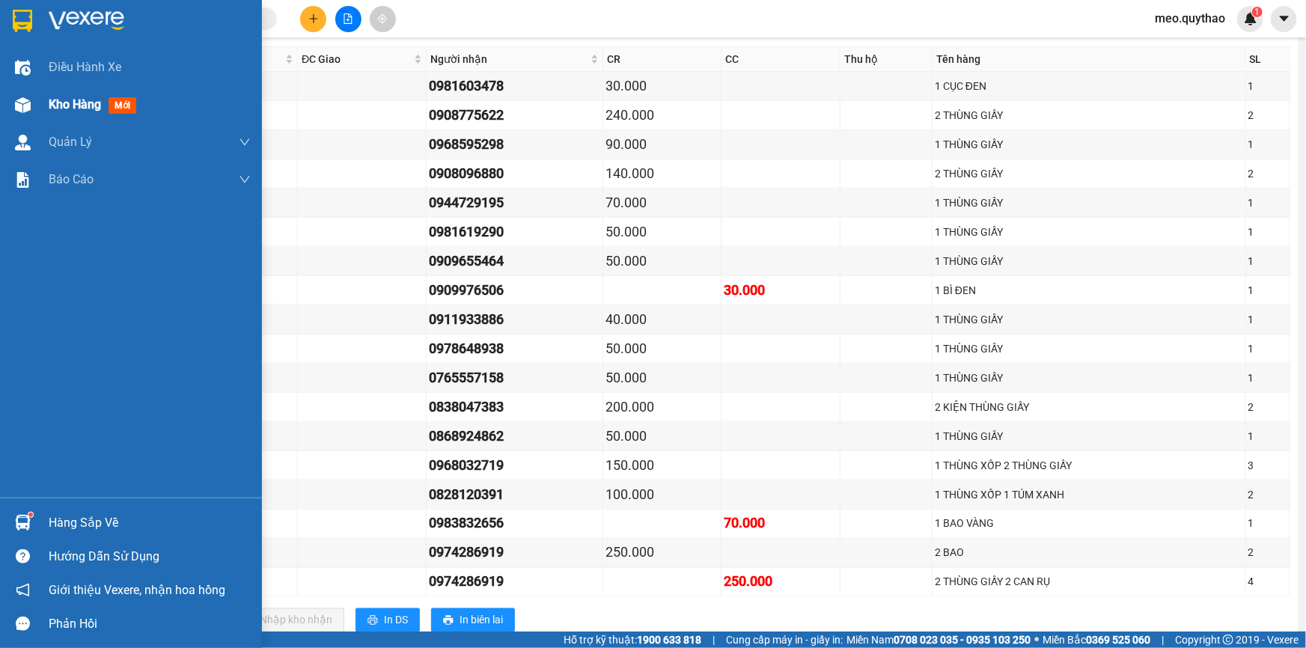
click at [68, 97] on span "Kho hàng" at bounding box center [75, 104] width 52 height 14
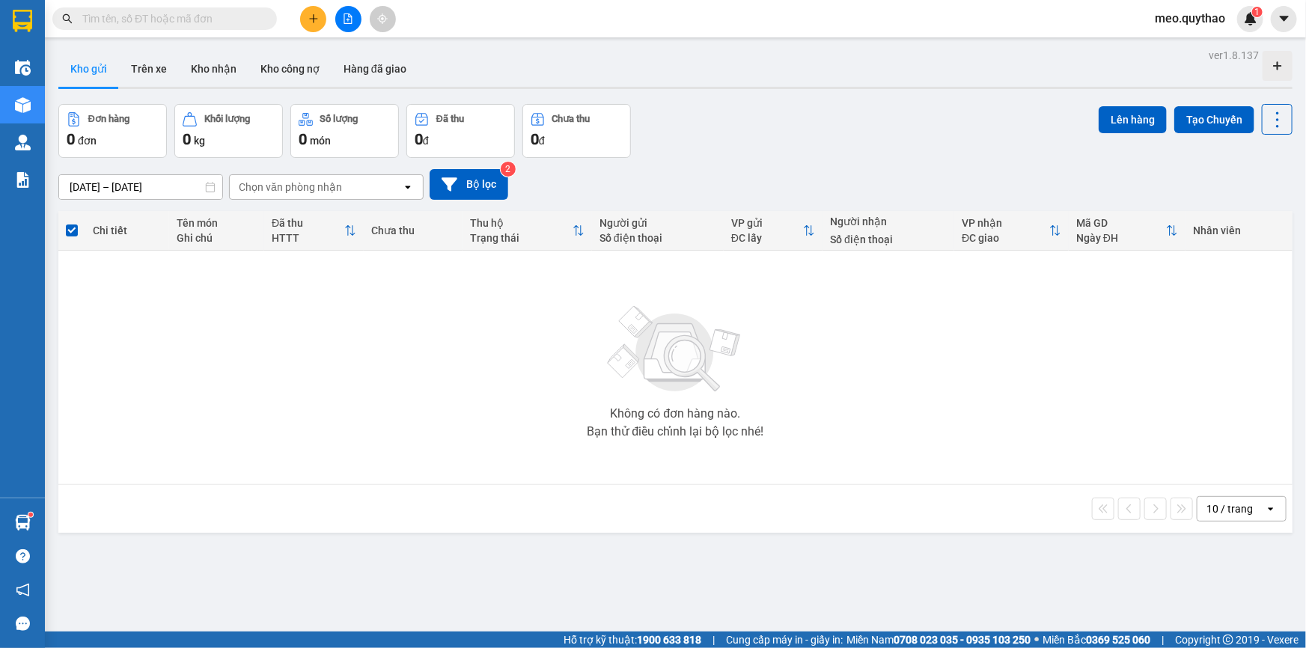
click at [1193, 18] on span "meo.quythao" at bounding box center [1190, 18] width 94 height 19
click at [1185, 52] on span "Đăng xuất" at bounding box center [1196, 46] width 63 height 16
